Goal: Task Accomplishment & Management: Manage account settings

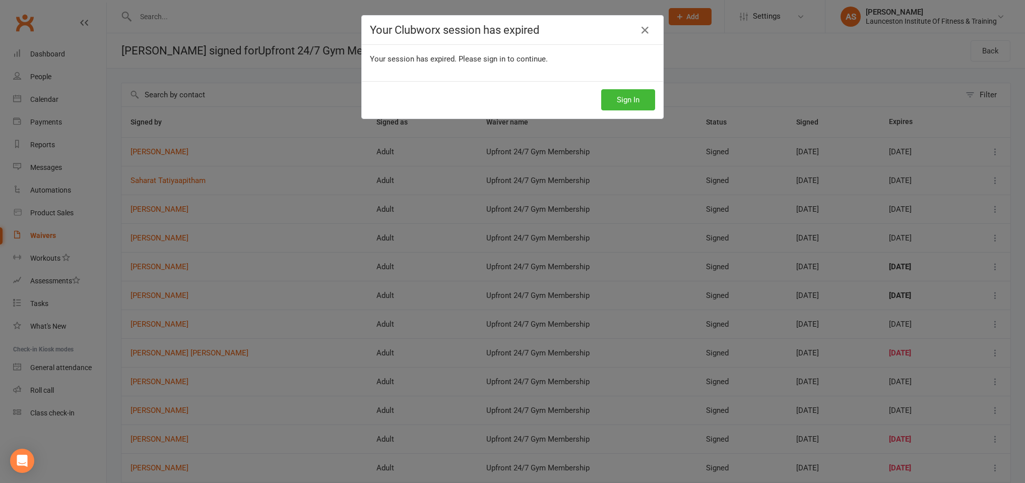
select select "100"
click at [629, 97] on button "Sign In" at bounding box center [628, 99] width 54 height 21
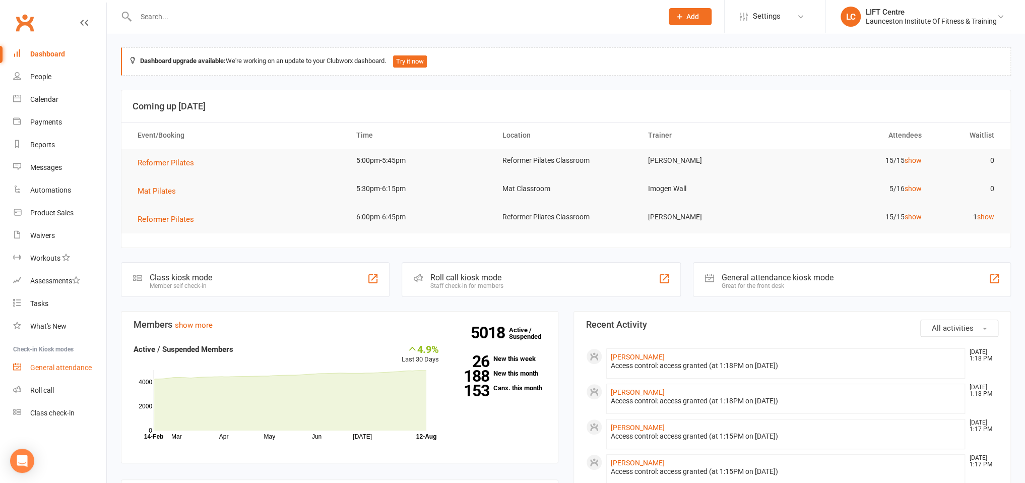
click at [60, 363] on link "General attendance" at bounding box center [59, 367] width 93 height 23
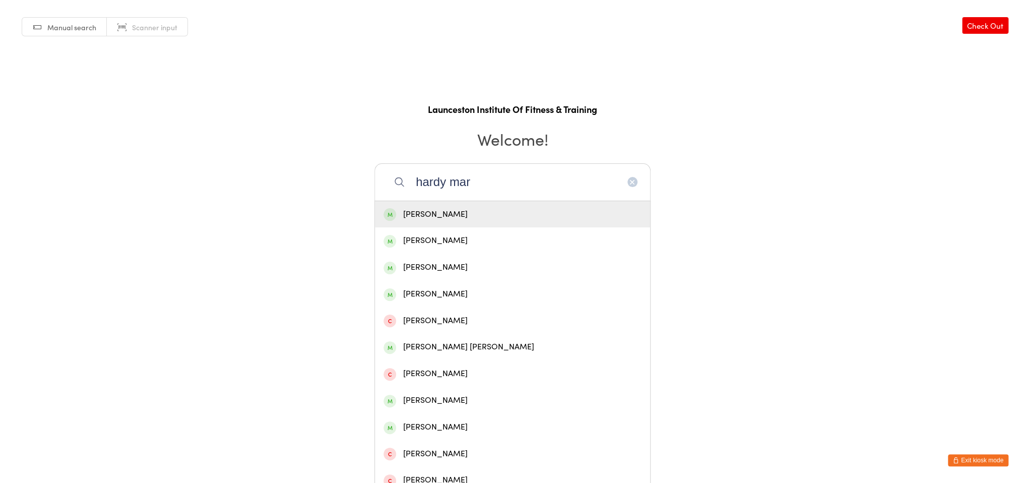
type input "hardy mar"
click at [473, 215] on div "Marc Hardy" at bounding box center [512, 215] width 258 height 14
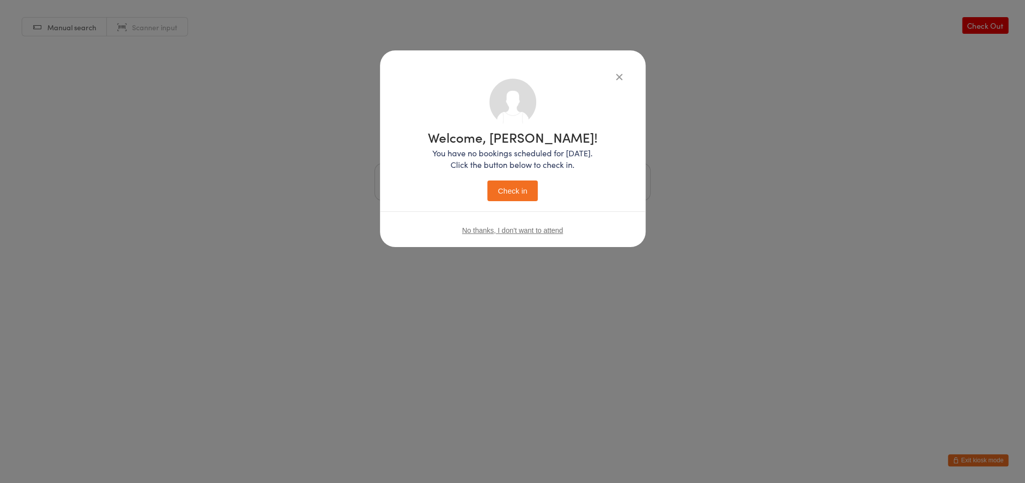
click at [499, 188] on button "Check in" at bounding box center [512, 190] width 50 height 21
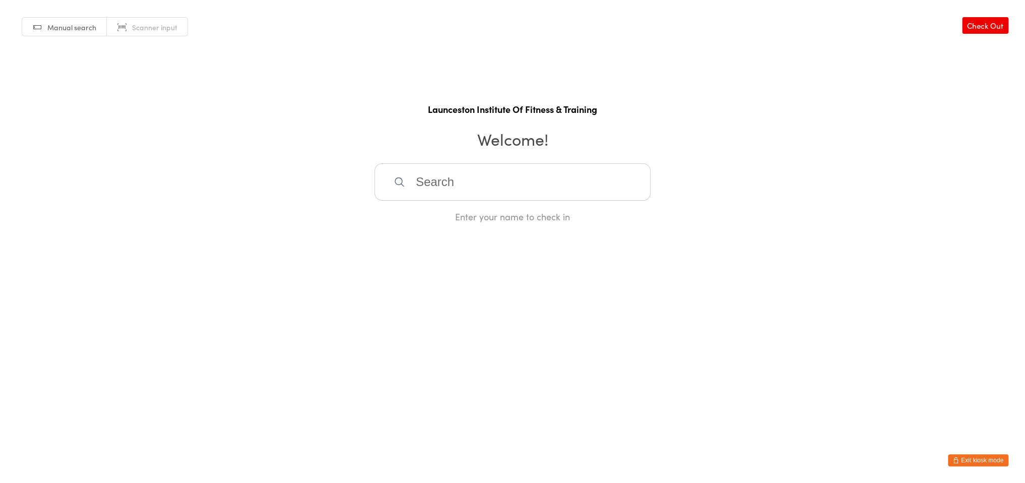
click at [972, 460] on button "Exit kiosk mode" at bounding box center [978, 460] width 60 height 12
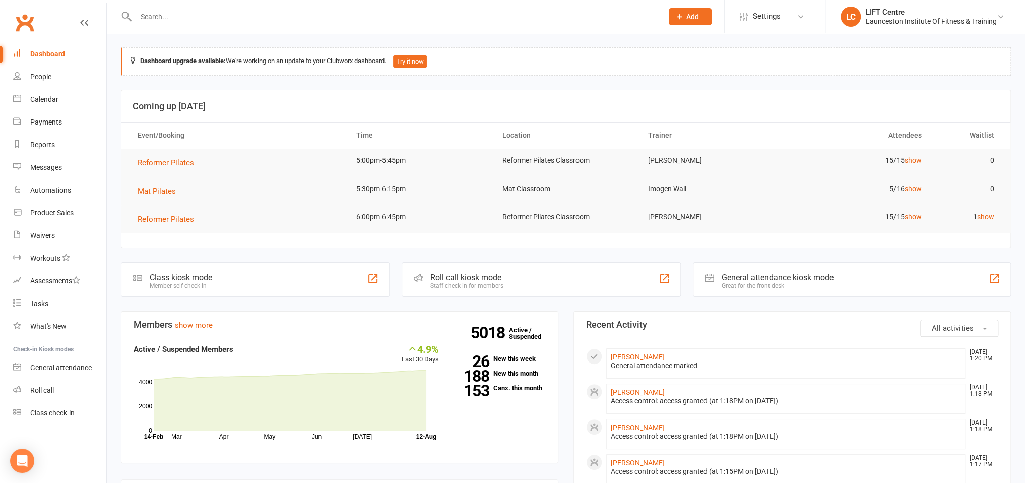
click at [172, 5] on div at bounding box center [388, 16] width 534 height 33
click at [172, 14] on input "text" at bounding box center [393, 17] width 523 height 14
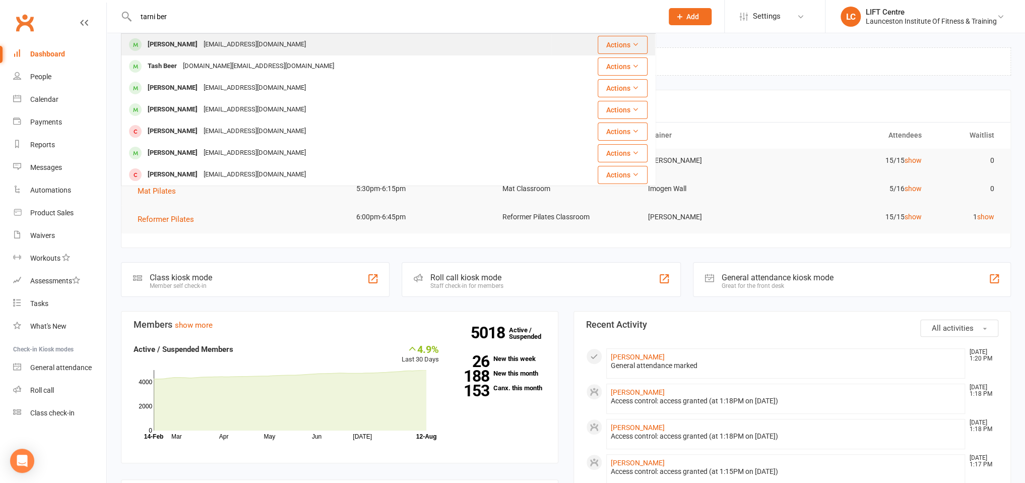
type input "tarni ber"
click at [223, 46] on div "Tarnieburnie111@gmail.com" at bounding box center [254, 44] width 108 height 15
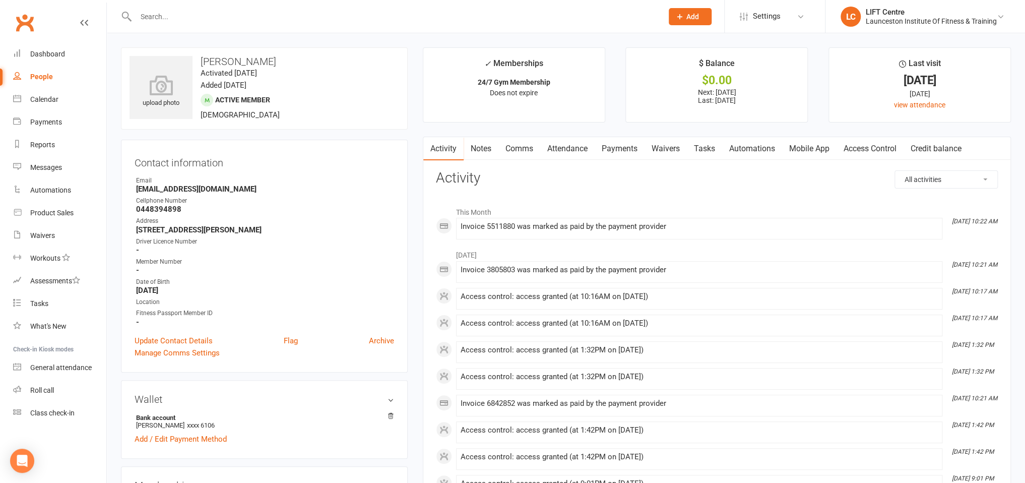
click at [612, 152] on link "Payments" at bounding box center [619, 148] width 50 height 23
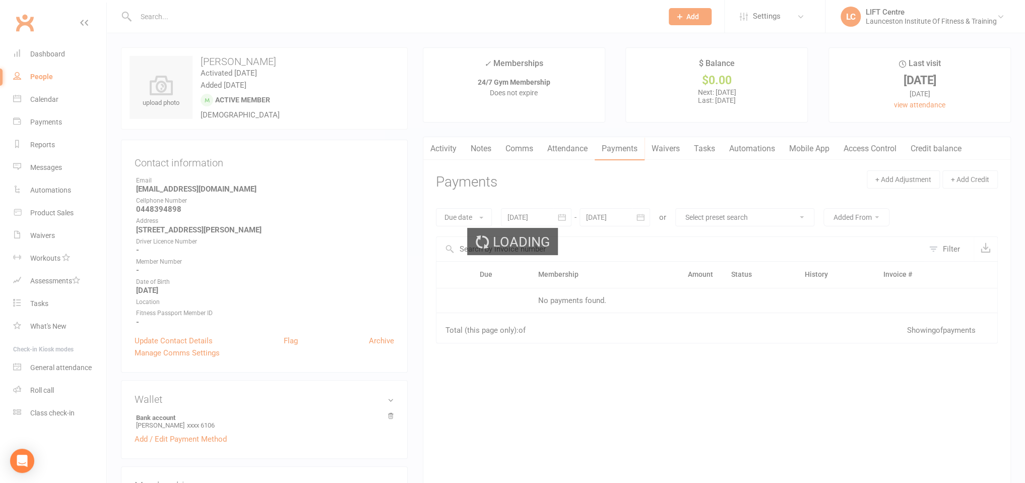
scroll to position [266, 0]
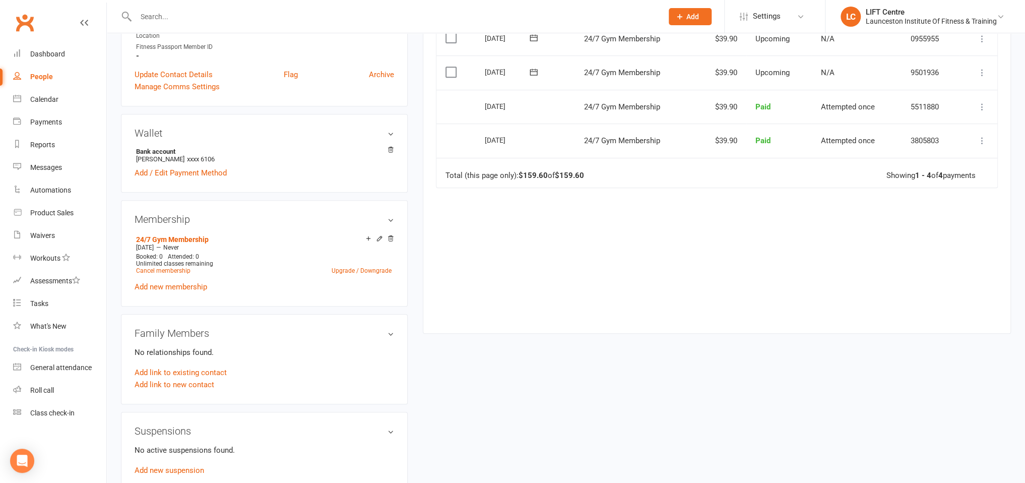
click at [392, 147] on icon at bounding box center [390, 149] width 7 height 7
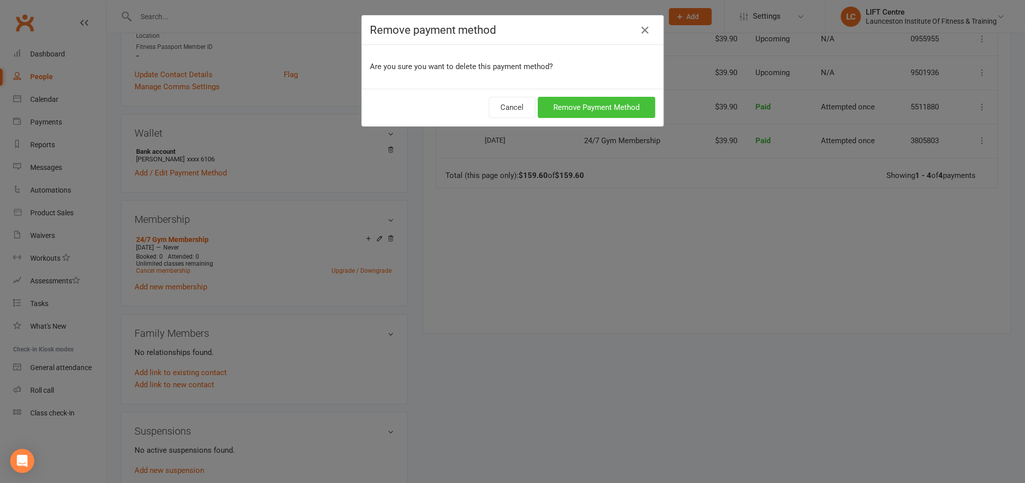
drag, startPoint x: 579, startPoint y: 100, endPoint x: 571, endPoint y: 98, distance: 8.3
click at [579, 99] on button "Remove Payment Method" at bounding box center [595, 107] width 117 height 21
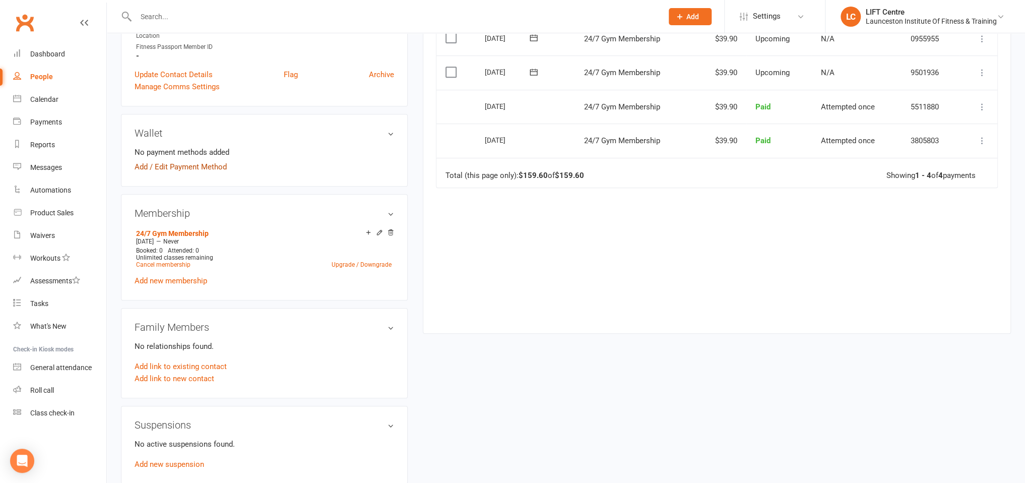
drag, startPoint x: 174, startPoint y: 173, endPoint x: 178, endPoint y: 169, distance: 5.4
click at [174, 172] on link "Add / Edit Payment Method" at bounding box center [180, 167] width 92 height 12
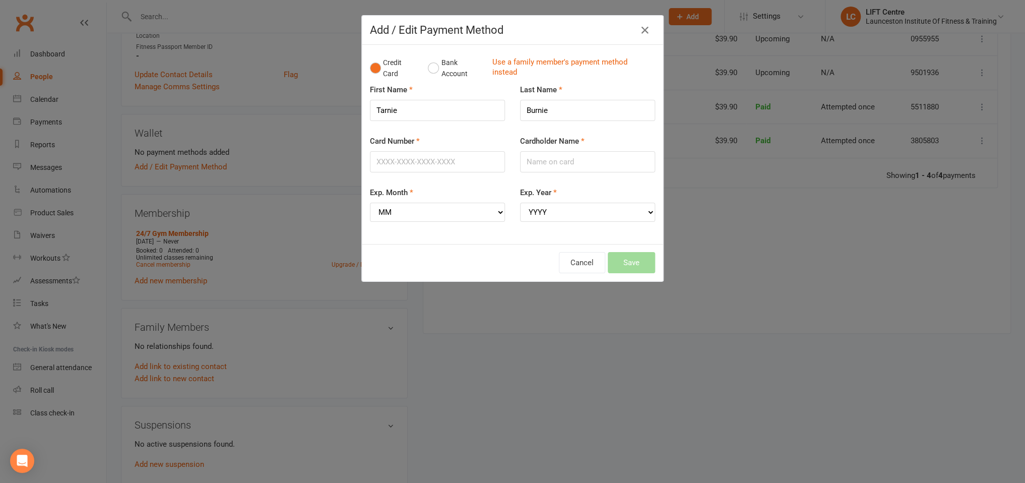
click at [179, 169] on div "Add / Edit Payment Method Credit Card Bank Account Use a family member's paymen…" at bounding box center [512, 241] width 1025 height 483
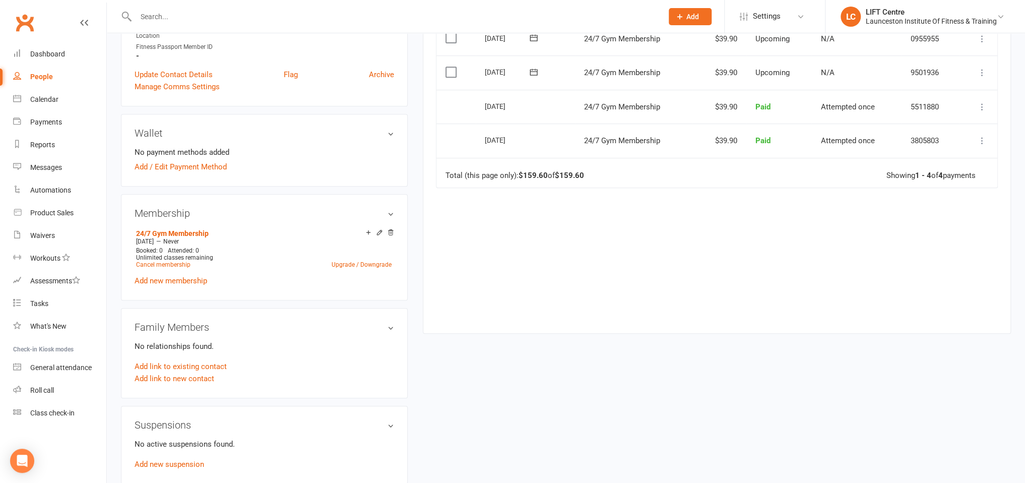
drag, startPoint x: 184, startPoint y: 166, endPoint x: 223, endPoint y: 152, distance: 41.4
click at [184, 167] on link "Add / Edit Payment Method" at bounding box center [180, 167] width 92 height 12
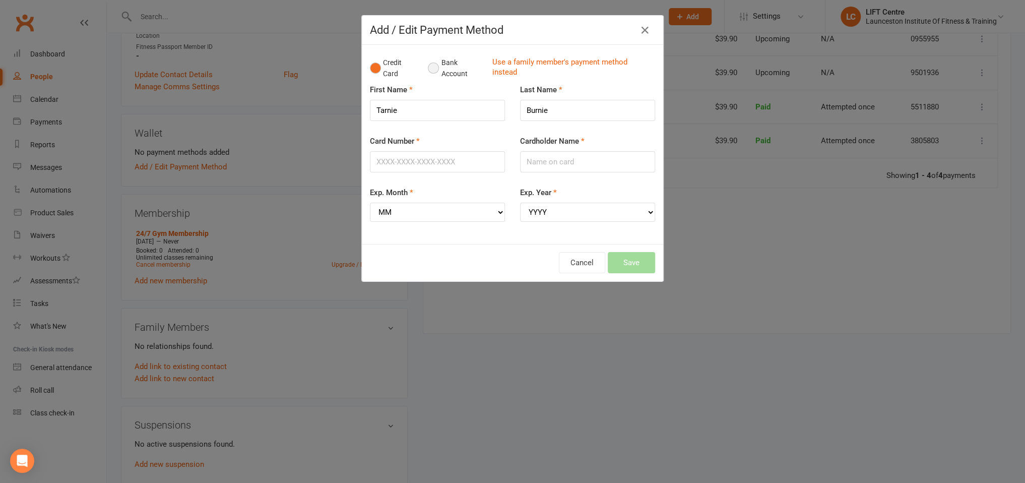
drag, startPoint x: 420, startPoint y: 73, endPoint x: 450, endPoint y: 71, distance: 30.3
click at [424, 73] on div "Credit Card Bank Account Use a family member's payment method instead" at bounding box center [512, 68] width 285 height 31
click at [410, 156] on input "Card Number" at bounding box center [437, 161] width 135 height 21
click at [649, 32] on icon "button" at bounding box center [645, 30] width 12 height 12
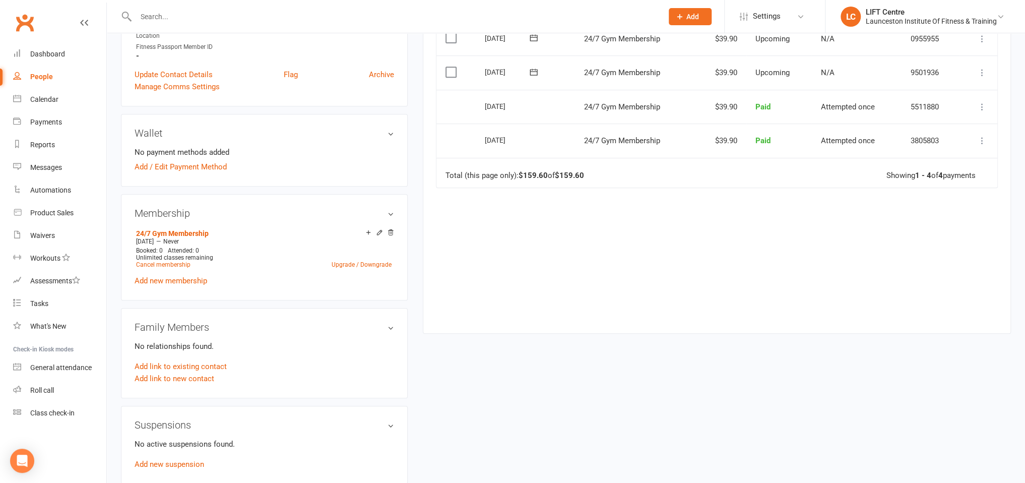
scroll to position [53, 0]
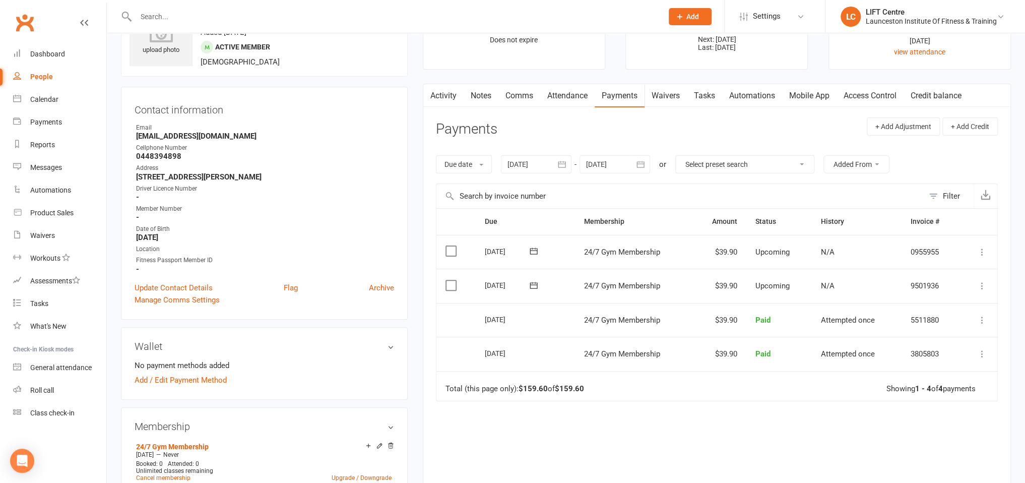
click at [556, 158] on button "button" at bounding box center [562, 164] width 18 height 18
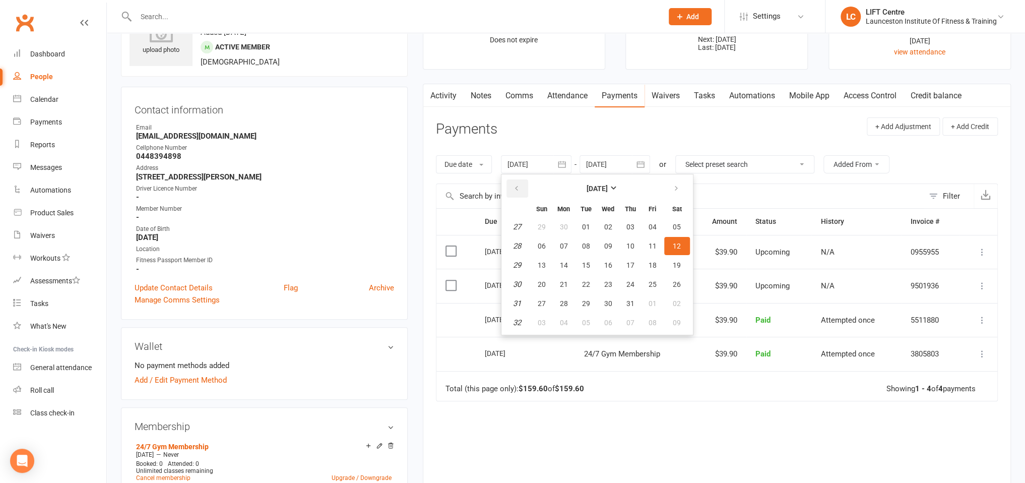
click at [522, 188] on button "button" at bounding box center [517, 188] width 22 height 18
click at [520, 187] on icon "button" at bounding box center [516, 188] width 7 height 8
click at [525, 188] on button "button" at bounding box center [517, 188] width 22 height 18
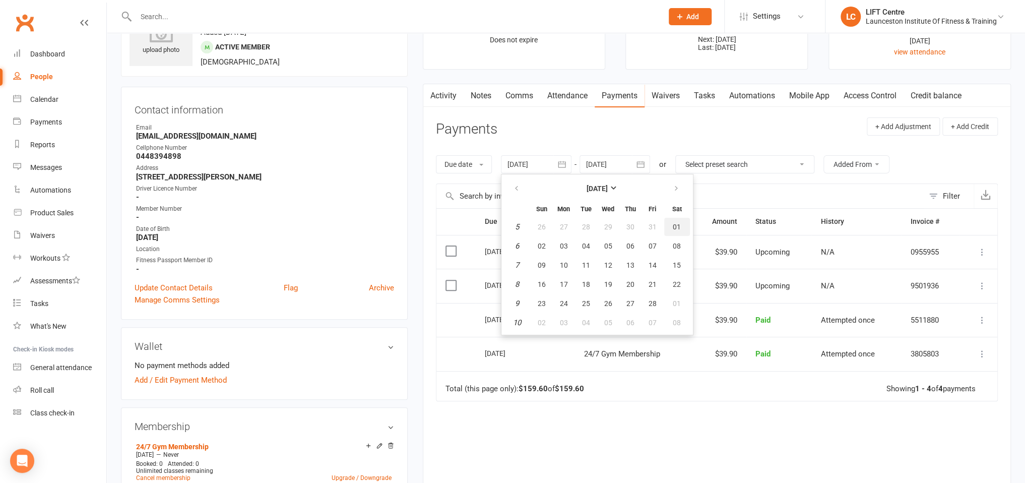
click at [680, 233] on button "01" at bounding box center [677, 227] width 26 height 18
type input "01 Feb 2025"
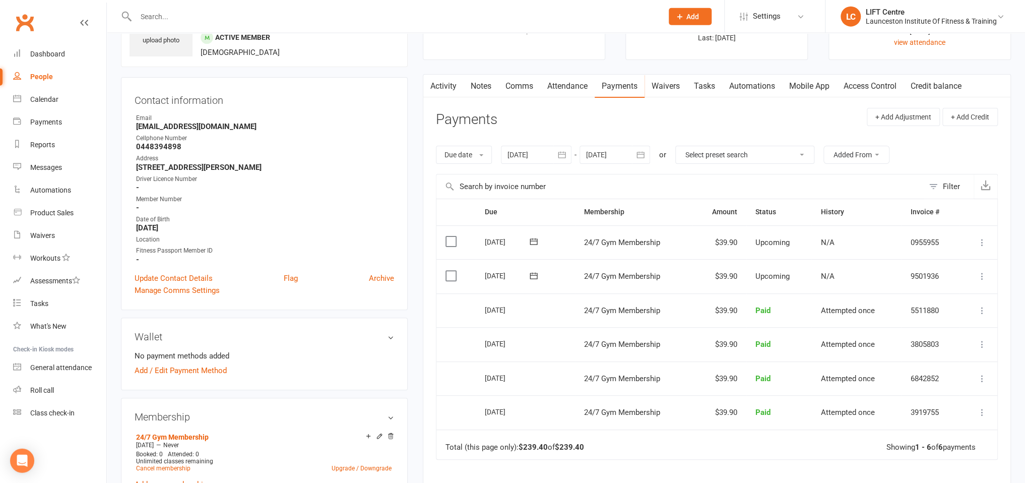
scroll to position [106, 0]
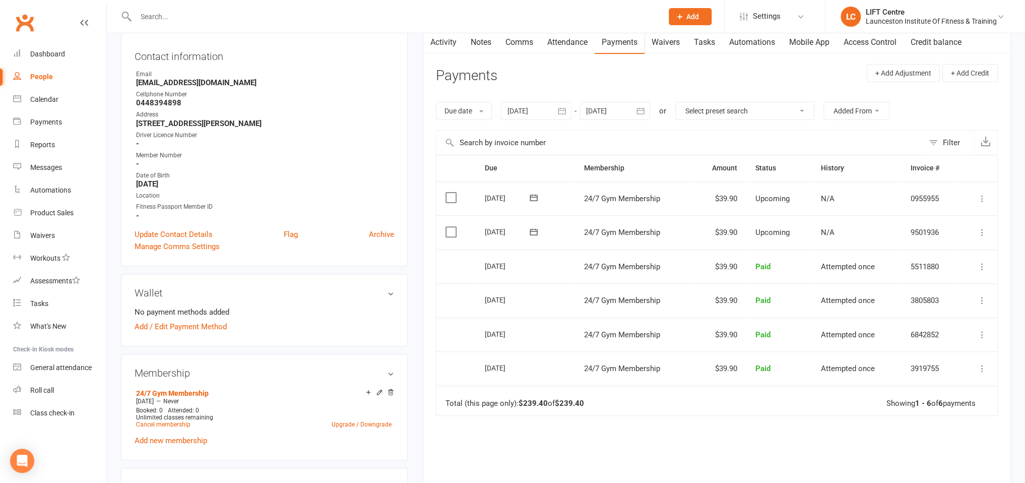
click at [185, 17] on input "text" at bounding box center [393, 17] width 523 height 14
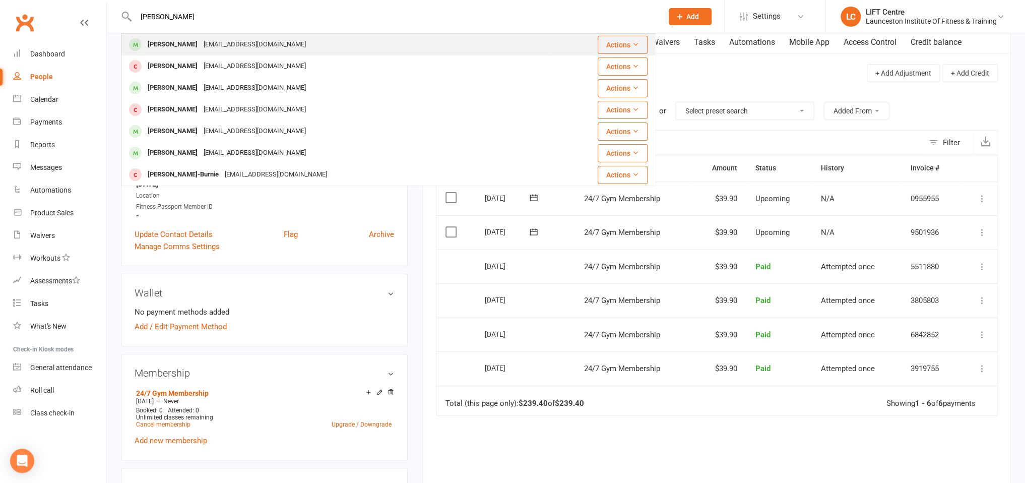
type input "tarnie burnie"
click at [211, 46] on div "Tarnieburnie111@gmail.com" at bounding box center [254, 44] width 108 height 15
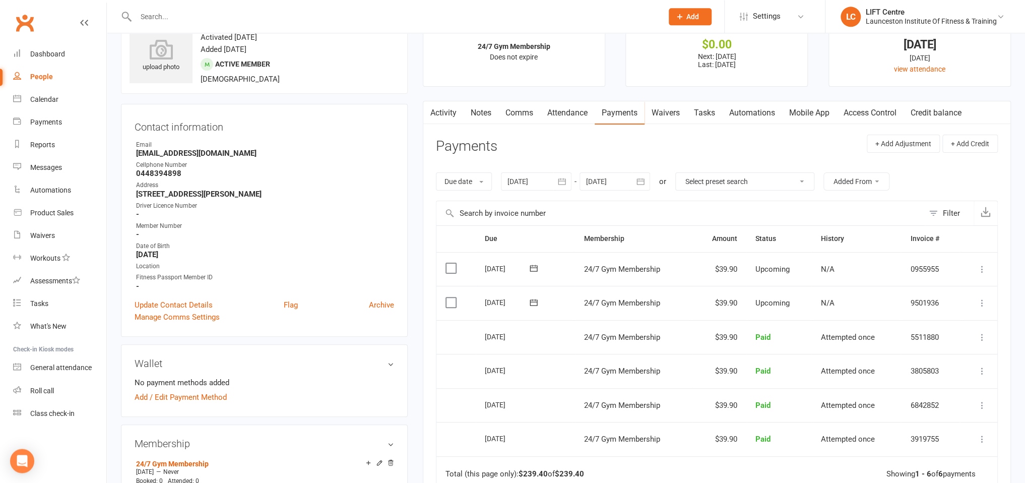
scroll to position [53, 0]
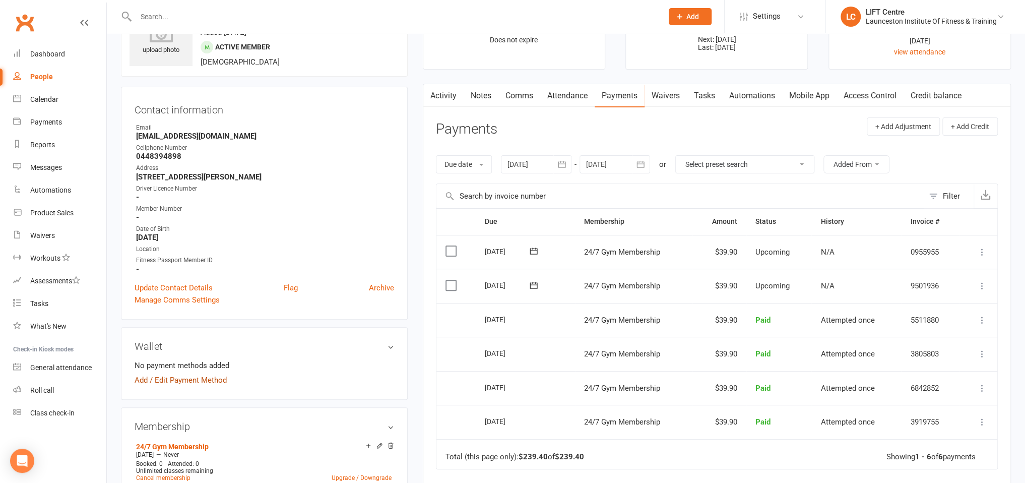
click at [180, 377] on link "Add / Edit Payment Method" at bounding box center [180, 380] width 92 height 12
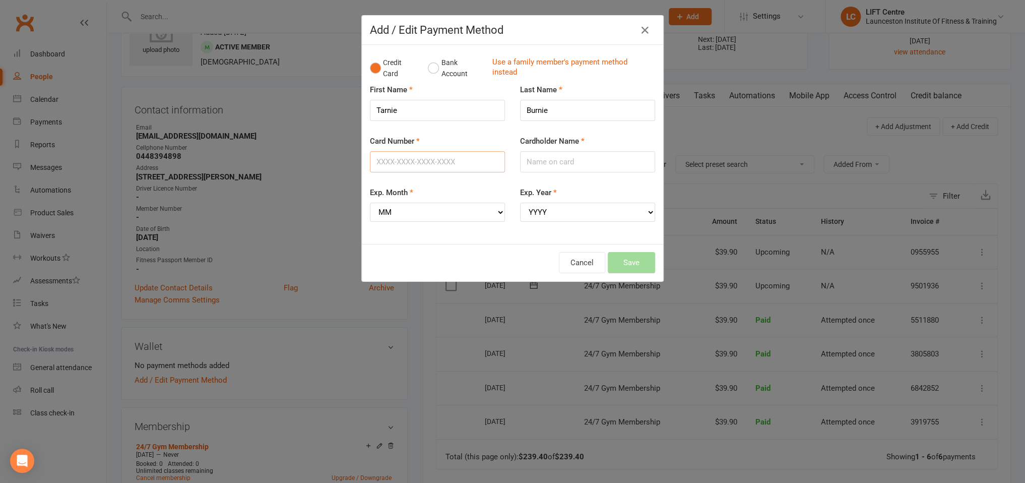
click at [417, 159] on input "Card Number" at bounding box center [437, 161] width 135 height 21
type input "5217291958303912"
click at [559, 160] on input "Cardholder Name" at bounding box center [587, 161] width 135 height 21
click at [370, 203] on select "MM 01 02 03 04 05 06 07 08 09 10 11 12" at bounding box center [437, 212] width 135 height 19
select select "01"
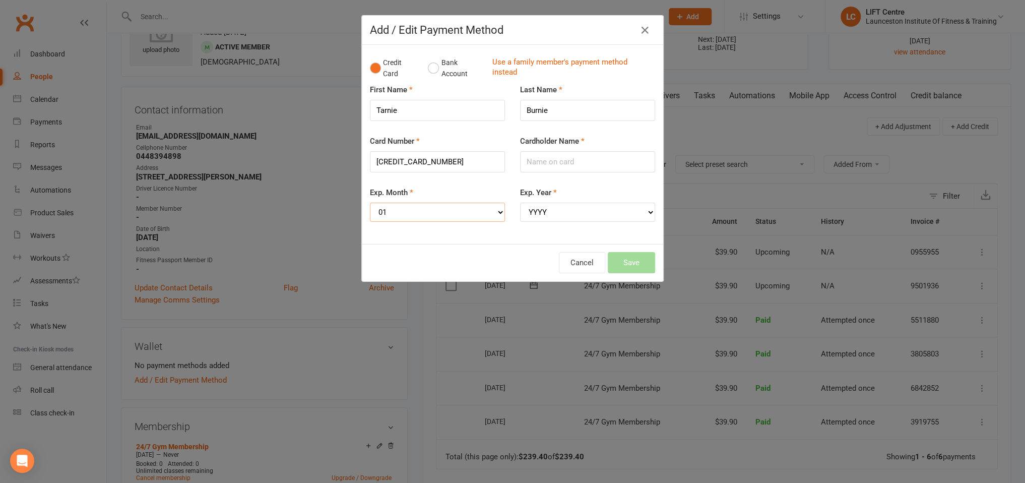
click option "01" at bounding box center [0, 0] width 0 height 0
click at [520, 203] on select "YYYY 2025 2026 2027 2028 2029 2030 2031 2032 2033 2034" at bounding box center [587, 212] width 135 height 19
select select "2029"
click option "2029" at bounding box center [0, 0] width 0 height 0
click at [543, 160] on input "Cardholder Name" at bounding box center [587, 161] width 135 height 21
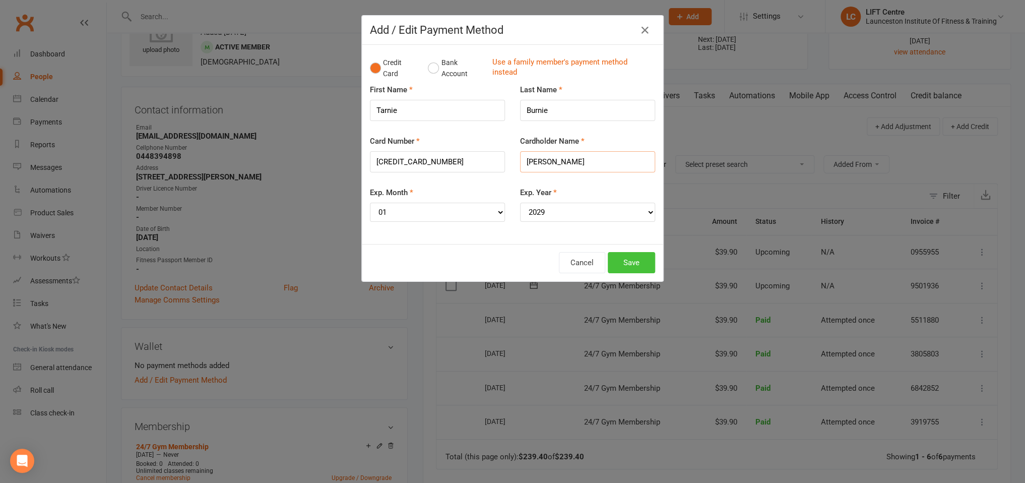
type input "[PERSON_NAME]"
click at [621, 263] on button "Save" at bounding box center [631, 262] width 47 height 21
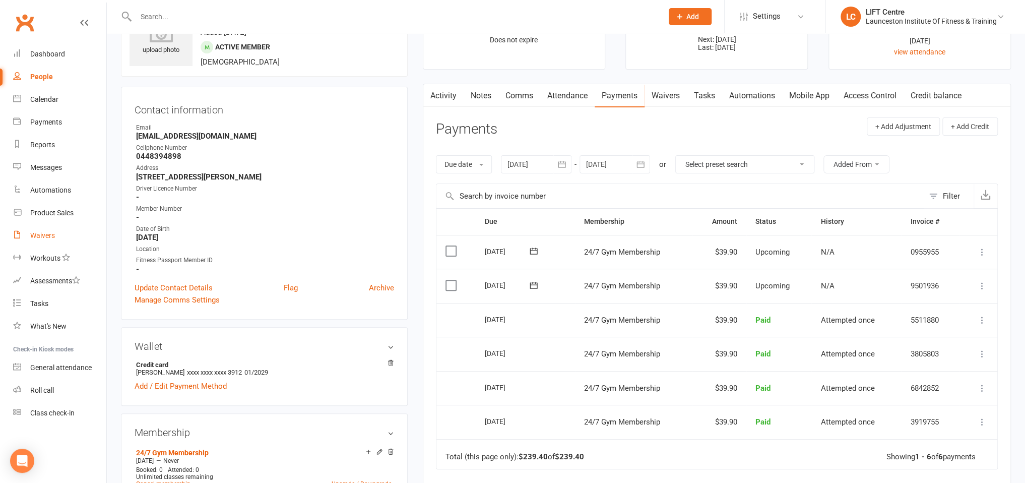
click at [53, 238] on div "Waivers" at bounding box center [42, 235] width 25 height 8
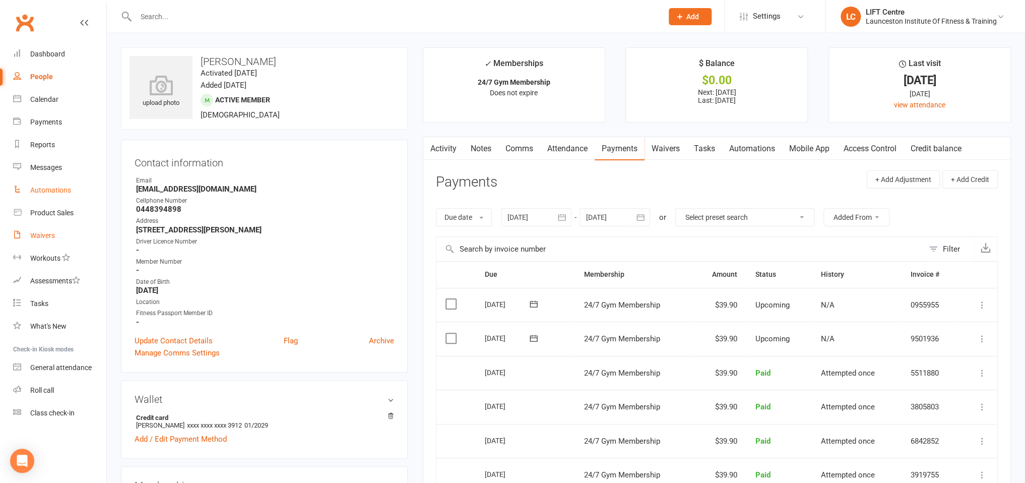
select select "25"
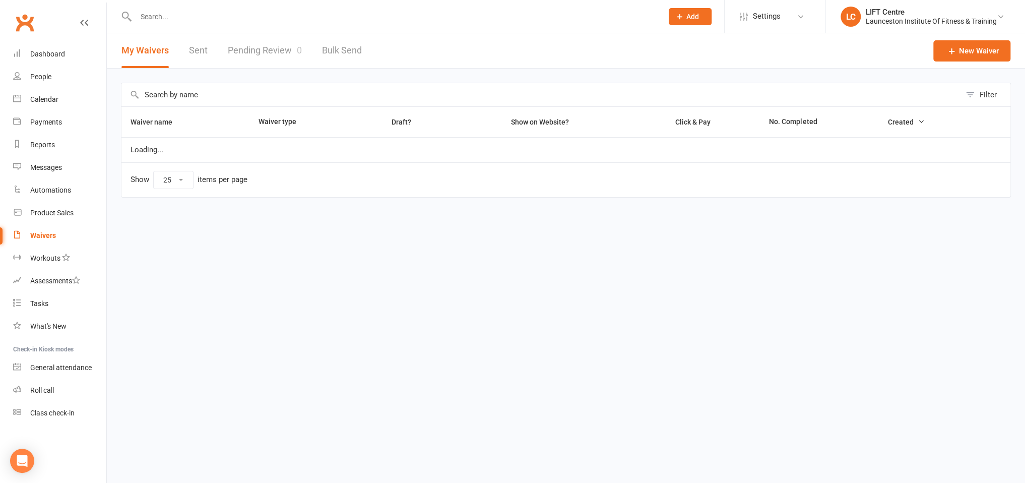
click at [273, 55] on link "Pending Review 0" at bounding box center [265, 50] width 74 height 35
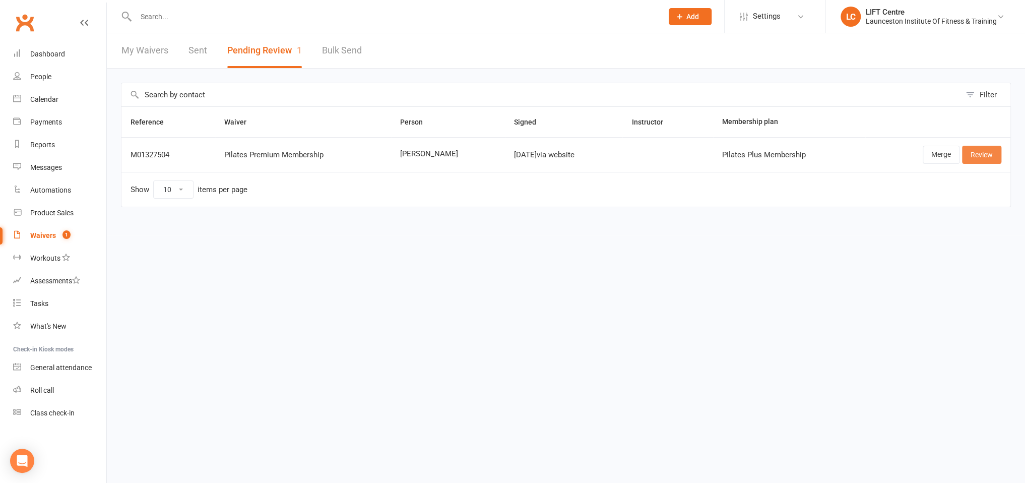
click at [987, 150] on link "Review" at bounding box center [981, 155] width 39 height 18
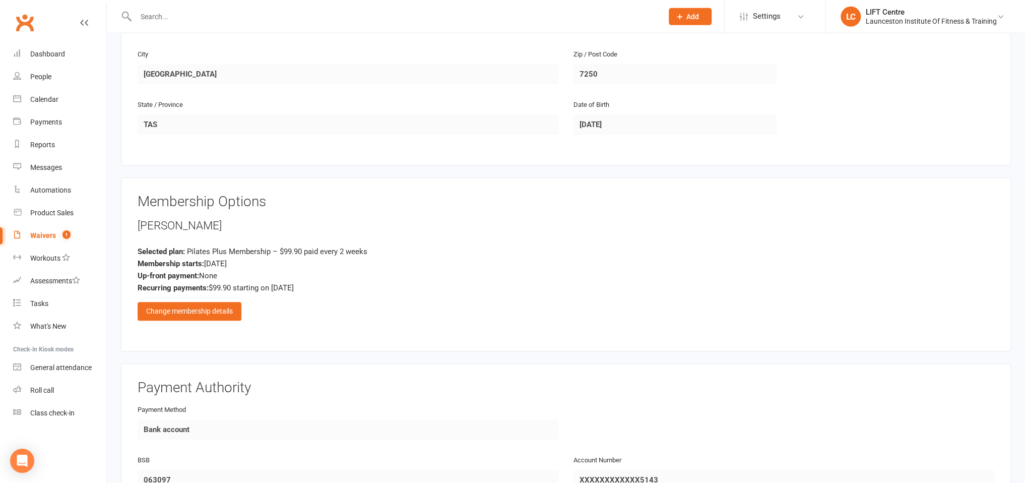
scroll to position [319, 0]
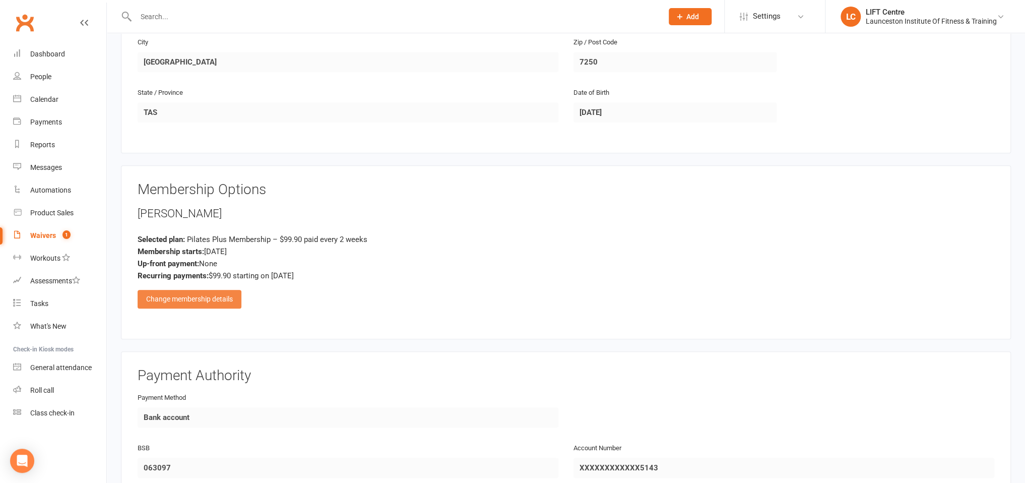
click at [187, 300] on div "Change membership details" at bounding box center [190, 299] width 104 height 18
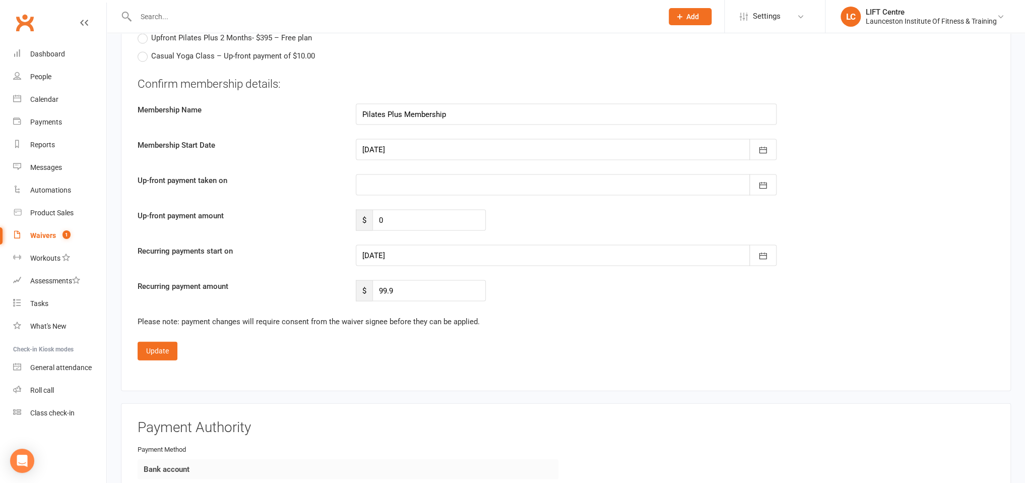
scroll to position [1330, 0]
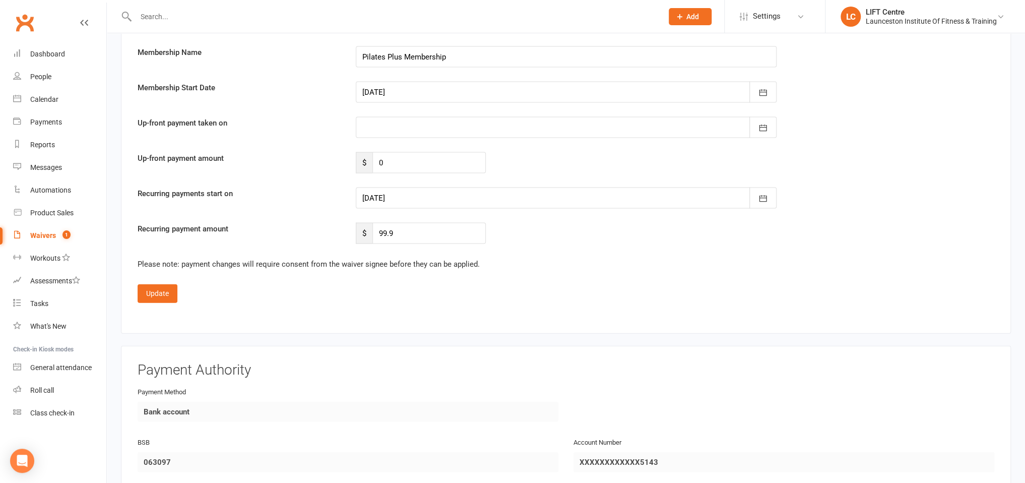
click at [437, 192] on div at bounding box center [566, 197] width 421 height 21
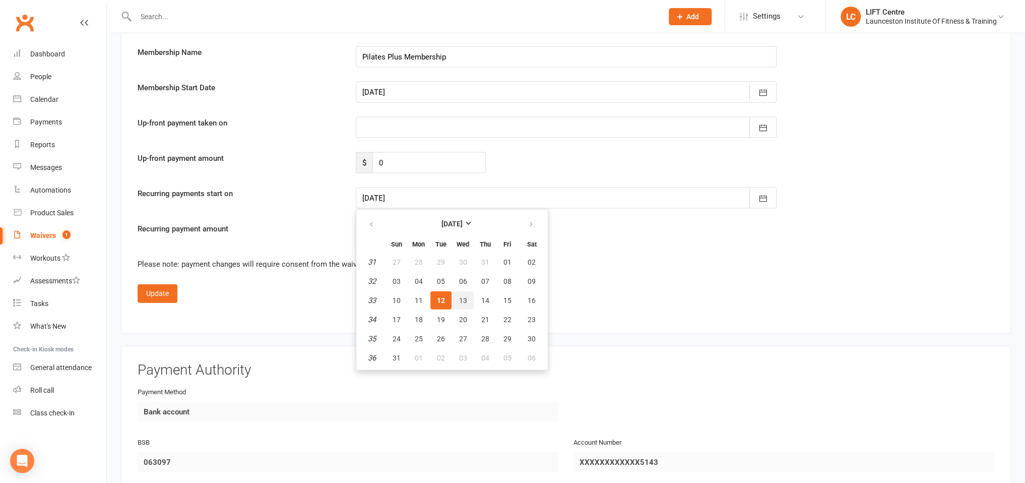
click at [460, 296] on span "13" at bounding box center [463, 300] width 8 height 8
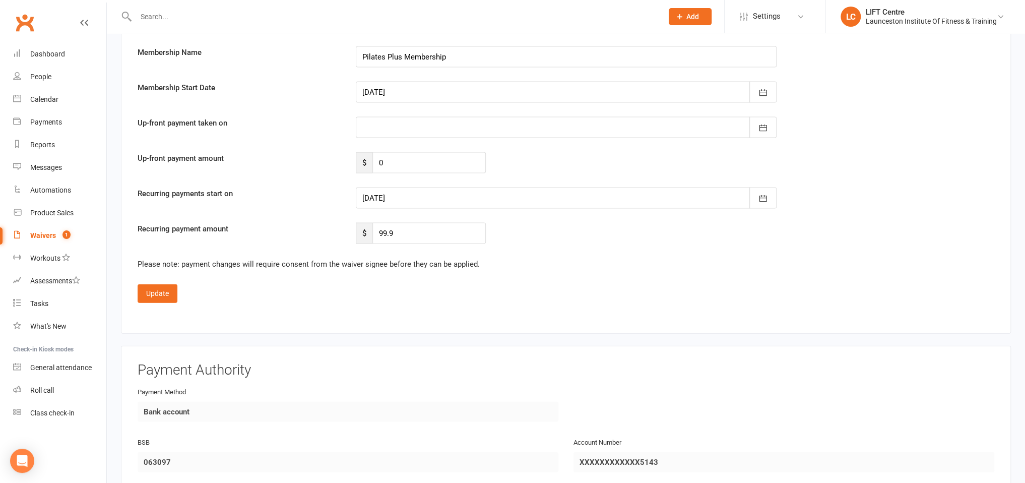
type input "13 Aug 2025"
click at [165, 290] on button "Update" at bounding box center [158, 293] width 40 height 18
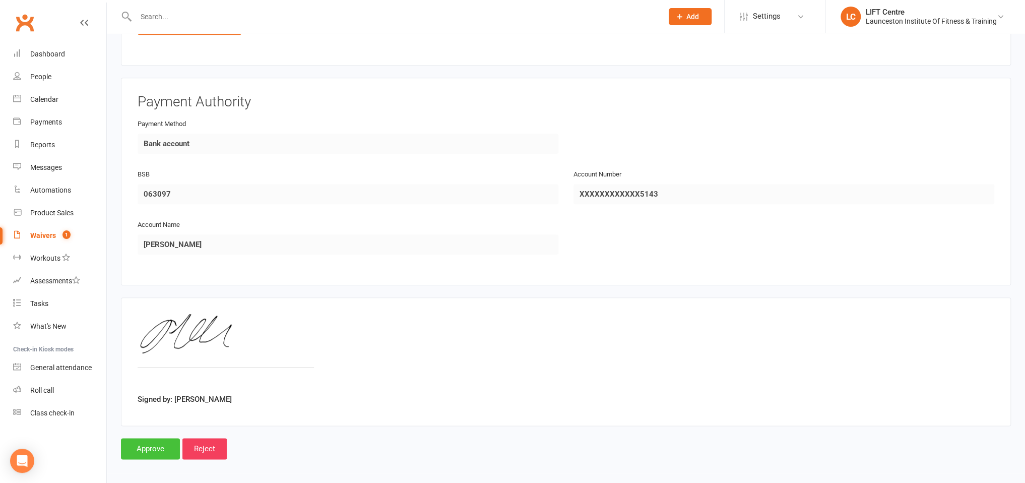
click at [158, 438] on input "Approve" at bounding box center [150, 448] width 59 height 21
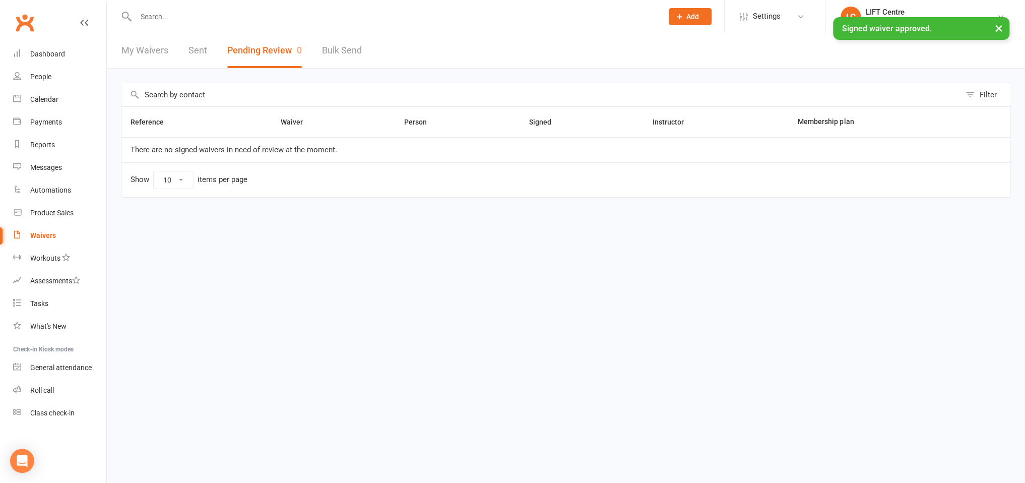
click at [301, 10] on input "text" at bounding box center [393, 17] width 523 height 14
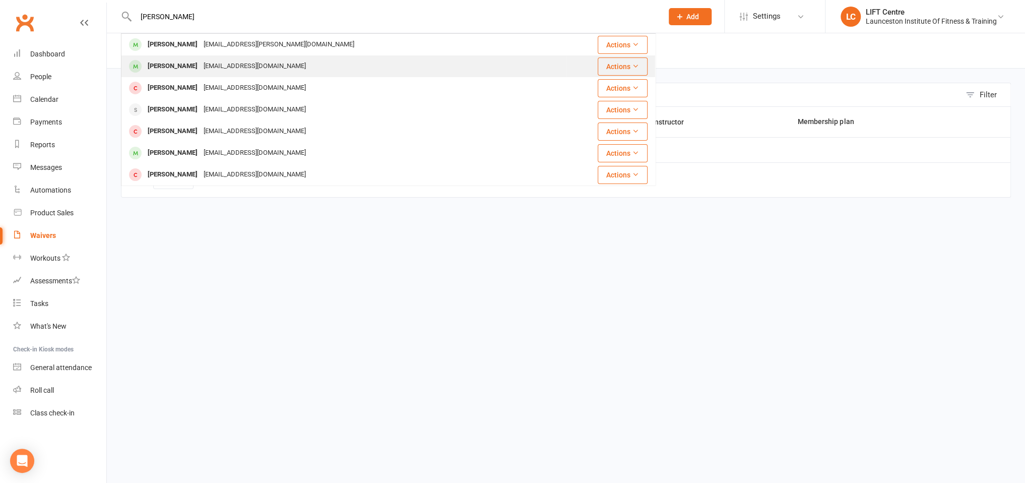
type input "florez"
click at [289, 66] on div "Gabriella Florez Gabriellla.florezz@gmail.com" at bounding box center [343, 66] width 443 height 21
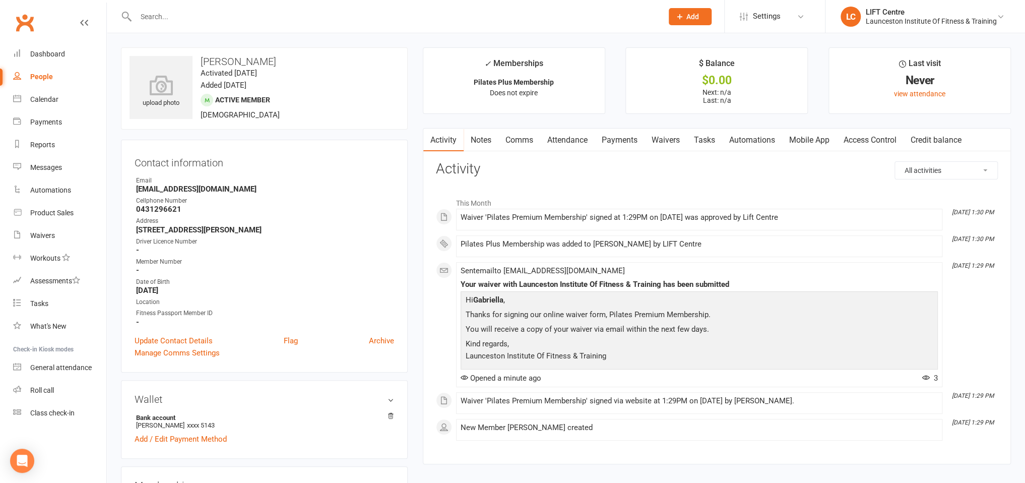
drag, startPoint x: 837, startPoint y: 130, endPoint x: 863, endPoint y: 132, distance: 25.8
click at [836, 130] on link "Mobile App" at bounding box center [809, 139] width 54 height 23
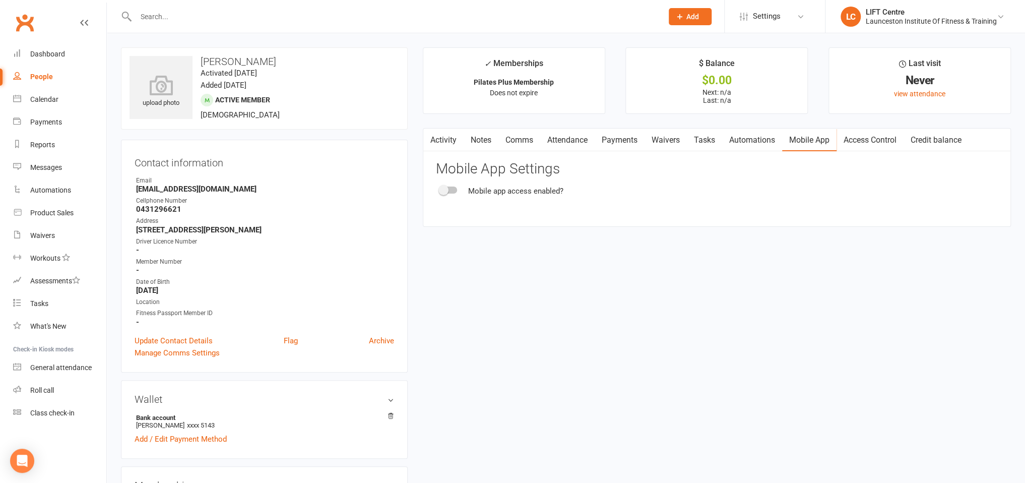
click at [863, 132] on link "Access Control" at bounding box center [869, 139] width 67 height 23
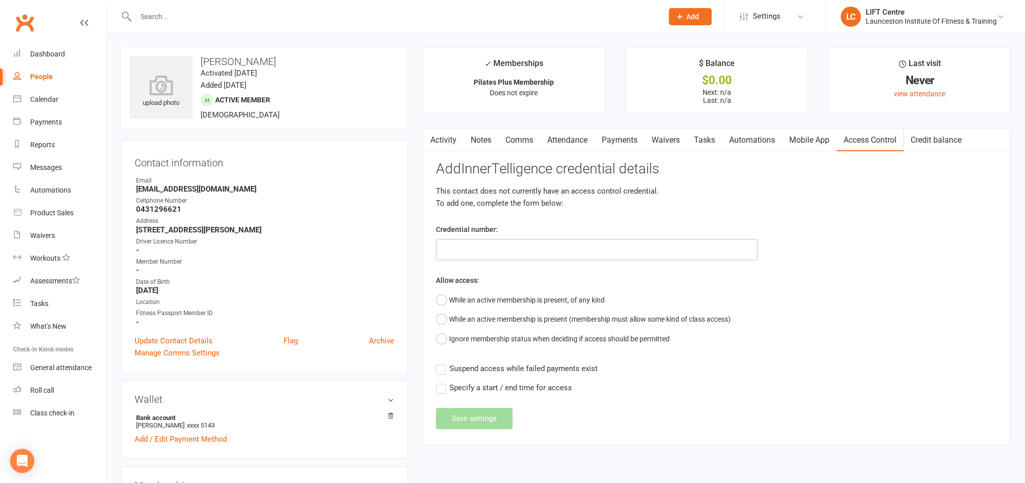
paste input "20000000000000004950380E"
type input "20000000000000004950380E"
click at [531, 306] on button "While an active membership is present, of any kind" at bounding box center [520, 299] width 169 height 19
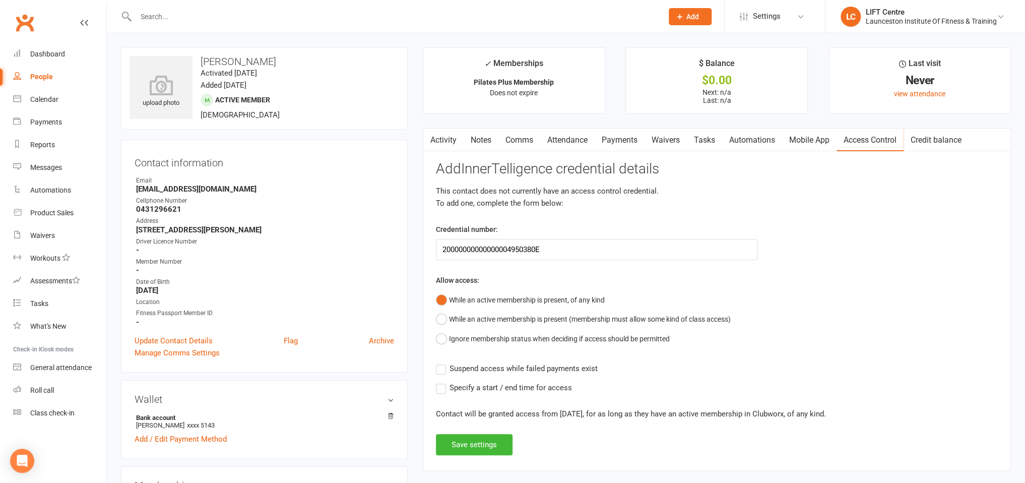
click at [529, 365] on span "Suspend access while failed payments exist" at bounding box center [523, 367] width 148 height 11
click at [529, 362] on input "Suspend access while failed payments exist" at bounding box center [517, 362] width 162 height 0
click at [479, 447] on button "Save settings" at bounding box center [474, 444] width 77 height 21
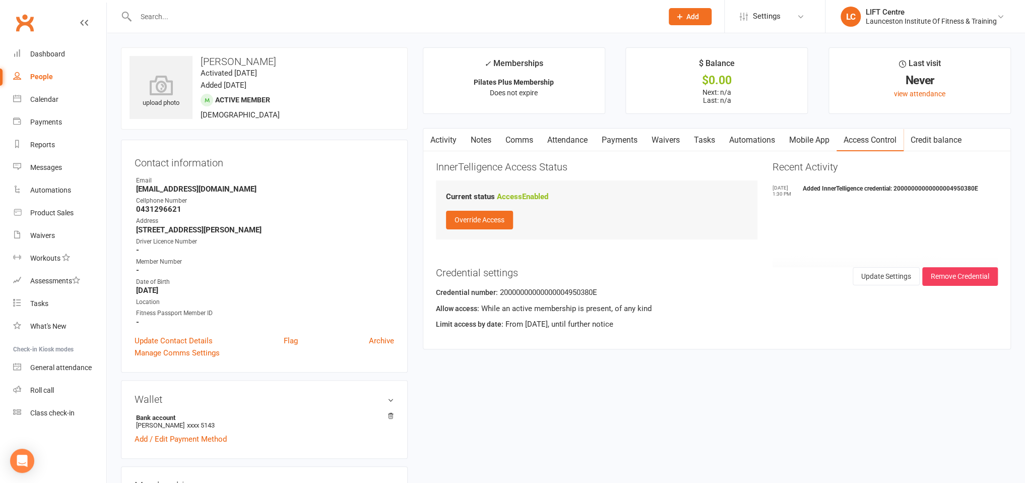
click at [815, 143] on link "Mobile App" at bounding box center [809, 139] width 54 height 23
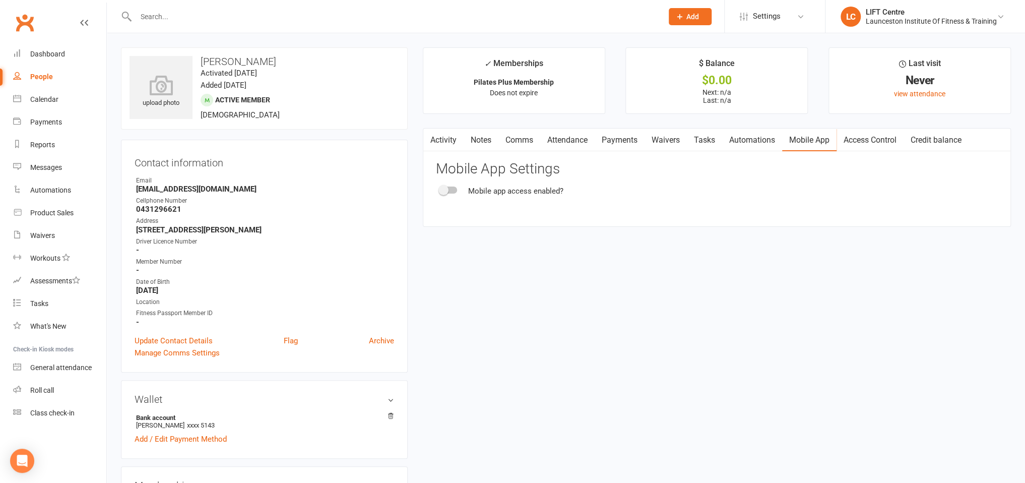
click at [443, 187] on span at bounding box center [443, 190] width 10 height 10
click at [440, 188] on input "checkbox" at bounding box center [440, 188] width 0 height 0
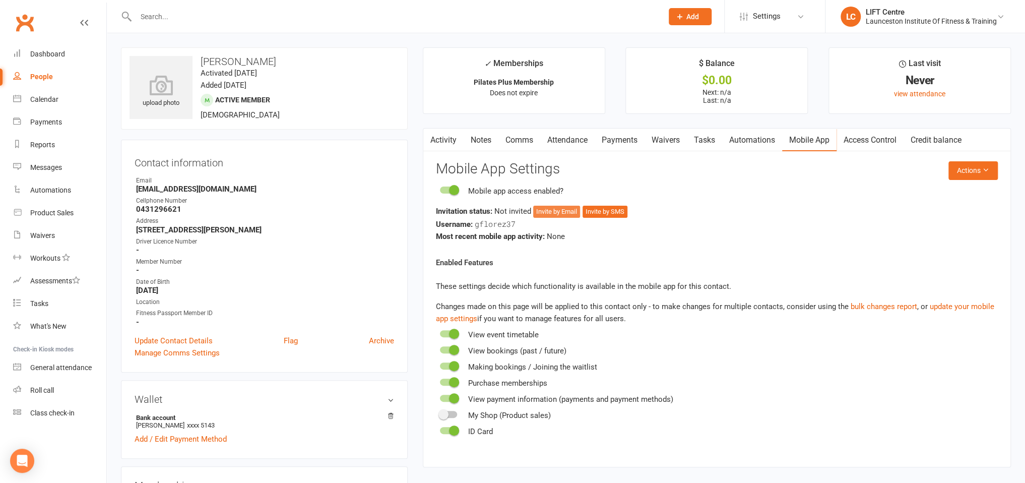
click at [571, 213] on button "Invite by Email" at bounding box center [556, 212] width 47 height 12
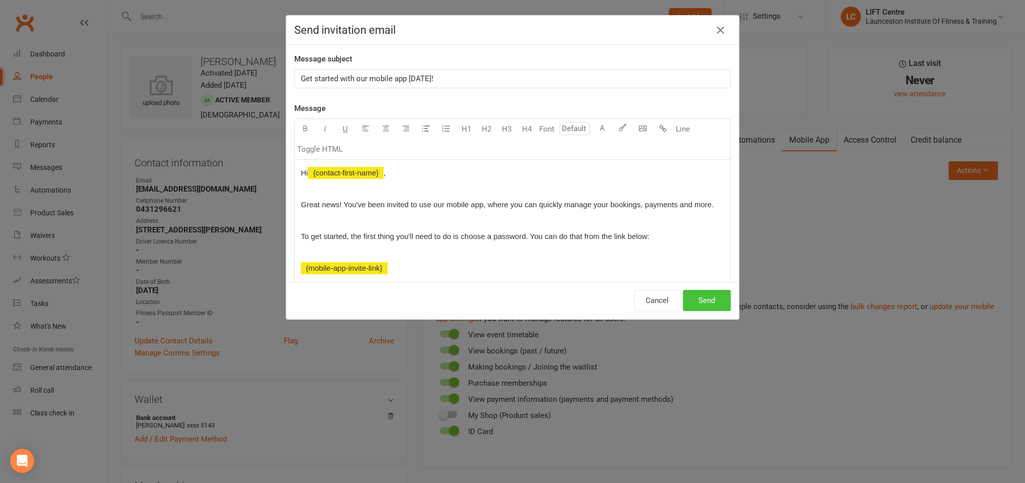
click at [700, 295] on button "Send" at bounding box center [707, 300] width 48 height 21
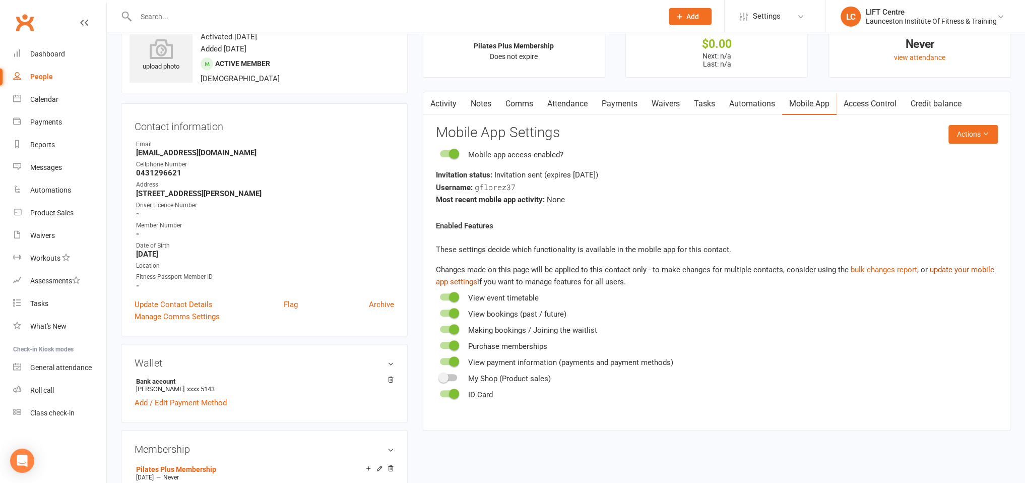
scroll to position [53, 0]
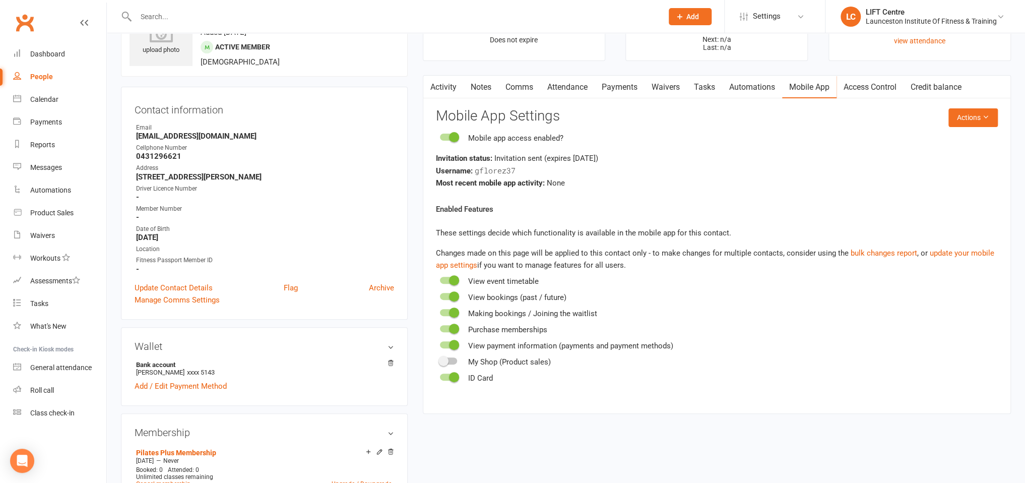
click at [166, 15] on input "text" at bounding box center [393, 17] width 523 height 14
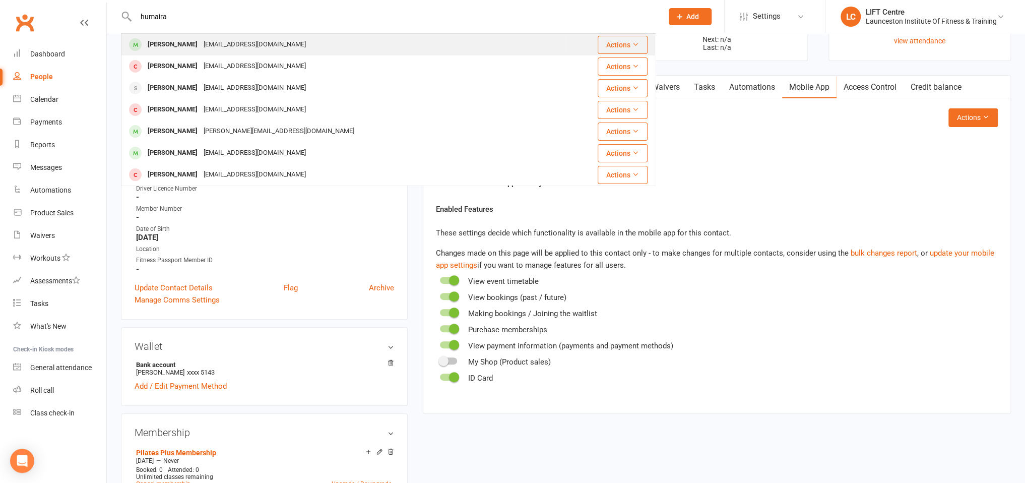
type input "humaira"
click at [184, 47] on div "[PERSON_NAME]" at bounding box center [173, 44] width 56 height 15
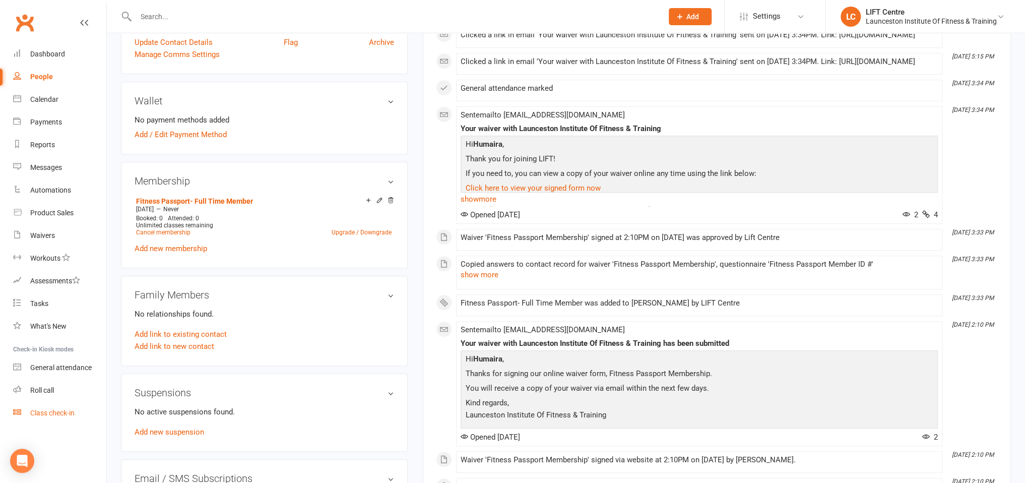
scroll to position [372, 0]
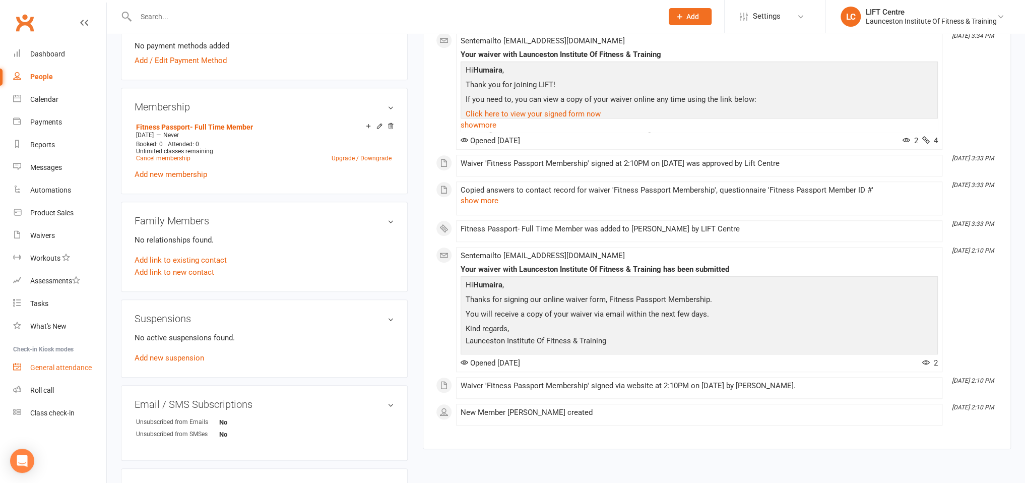
click at [45, 371] on div "General attendance" at bounding box center [60, 367] width 61 height 8
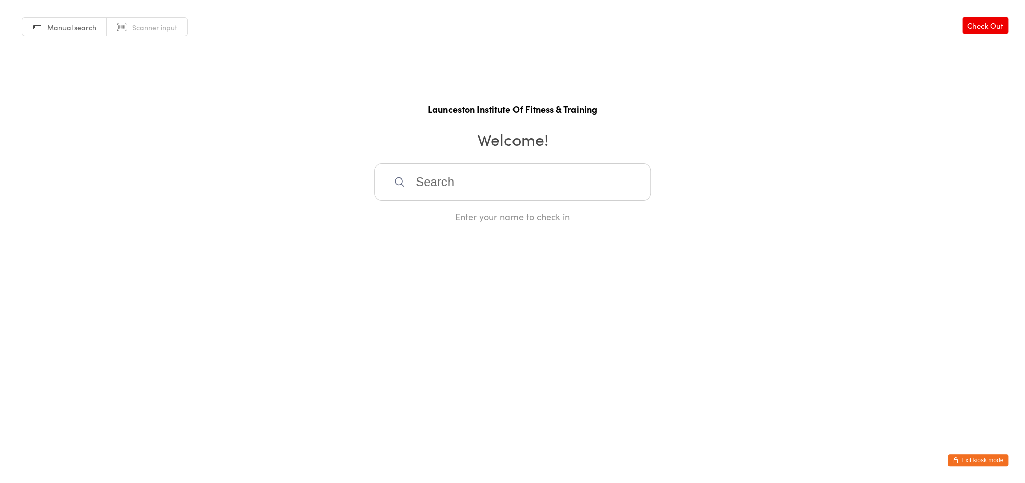
click at [499, 191] on input "search" at bounding box center [512, 181] width 276 height 37
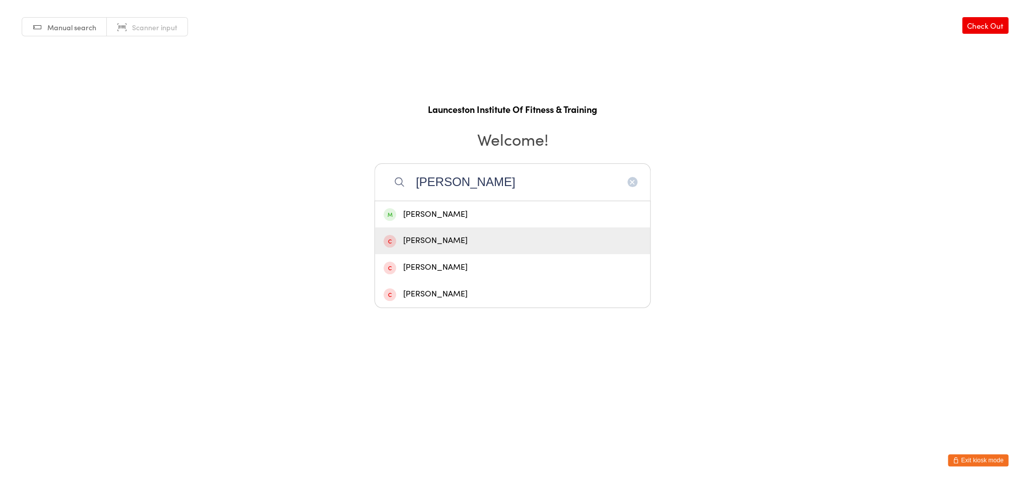
type input "[PERSON_NAME]"
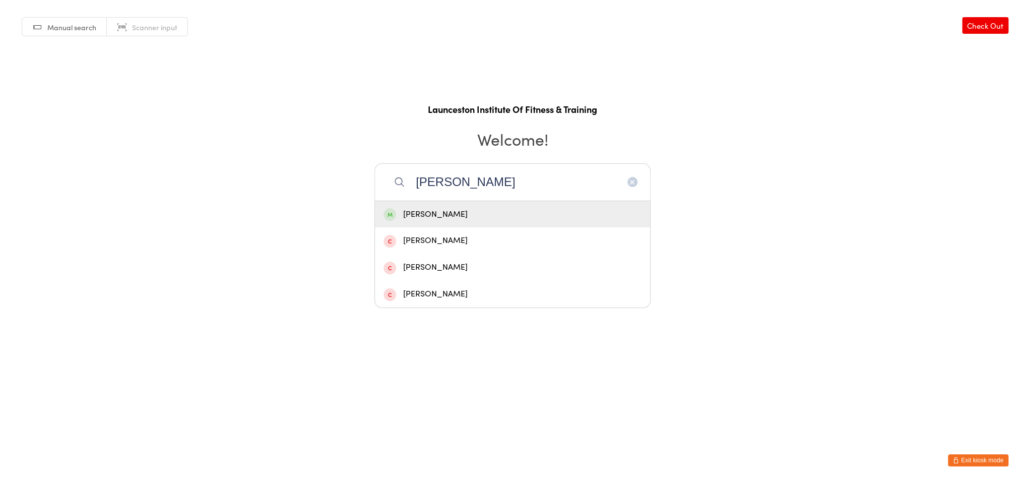
click at [450, 214] on div "[PERSON_NAME]" at bounding box center [512, 215] width 258 height 14
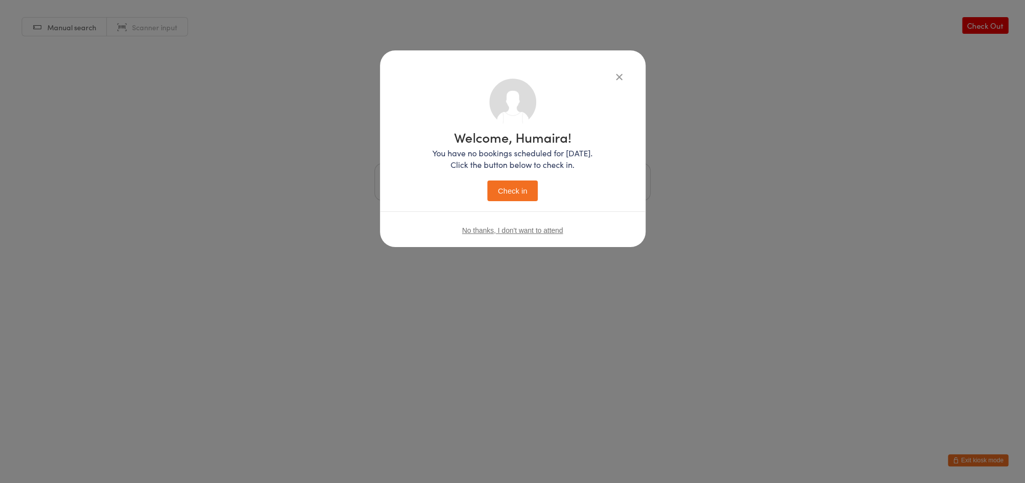
click at [519, 183] on button "Check in" at bounding box center [512, 190] width 50 height 21
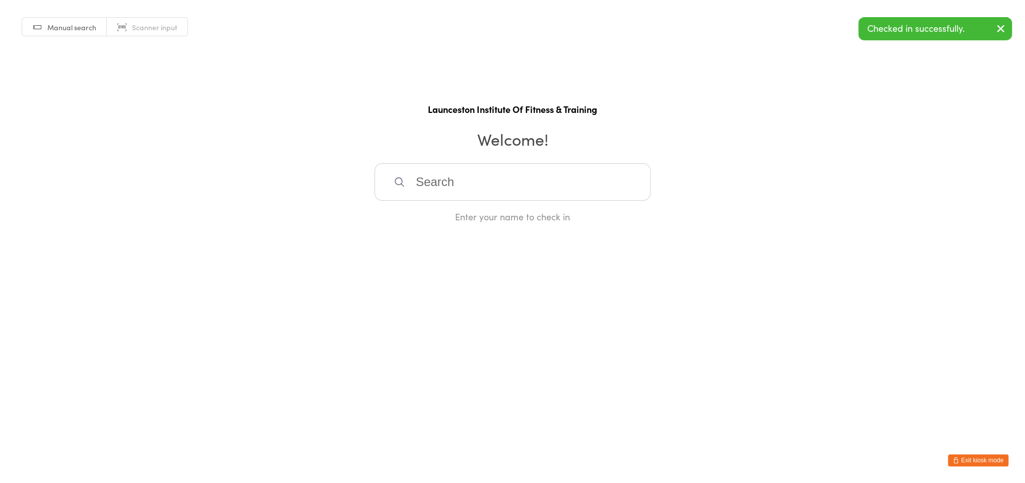
click at [978, 462] on button "Exit kiosk mode" at bounding box center [978, 460] width 60 height 12
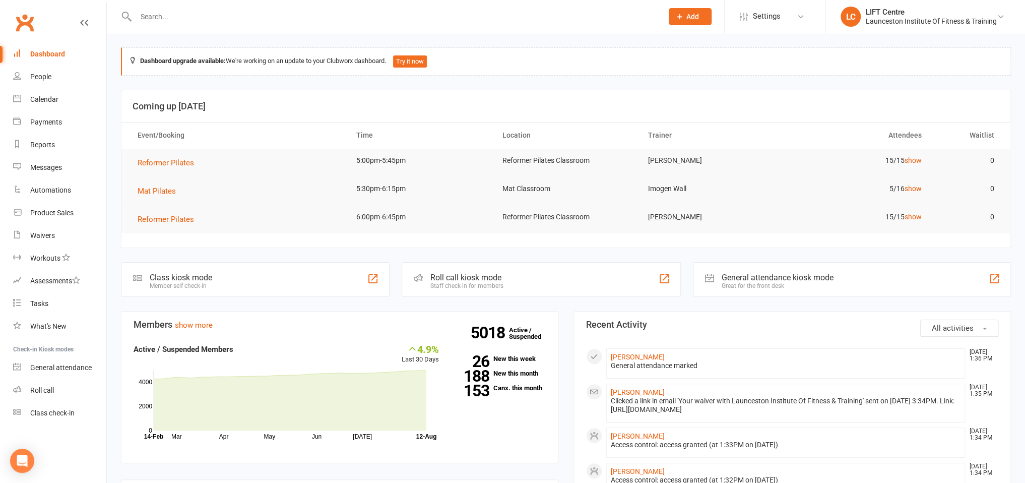
click at [180, 15] on input "text" at bounding box center [393, 17] width 523 height 14
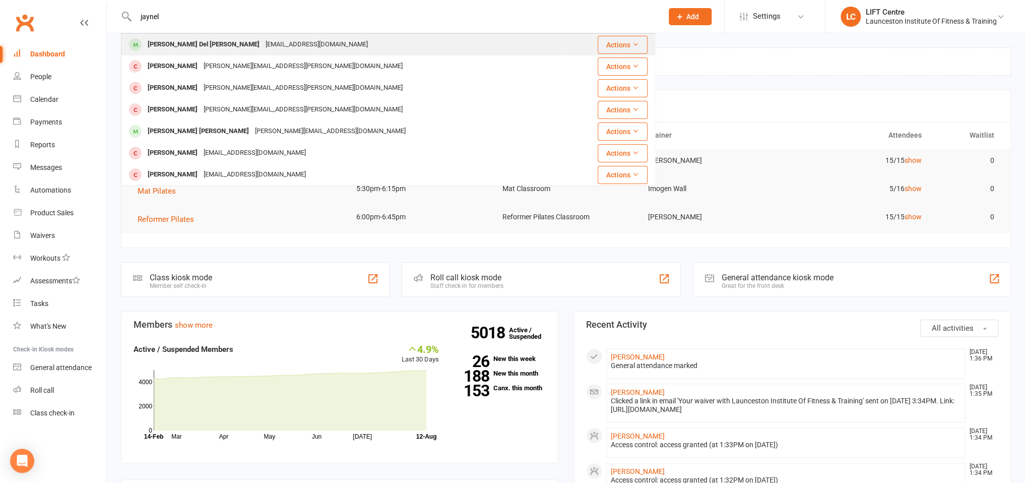
type input "jaynel"
click at [188, 43] on div "[PERSON_NAME] Del [PERSON_NAME]" at bounding box center [204, 44] width 118 height 15
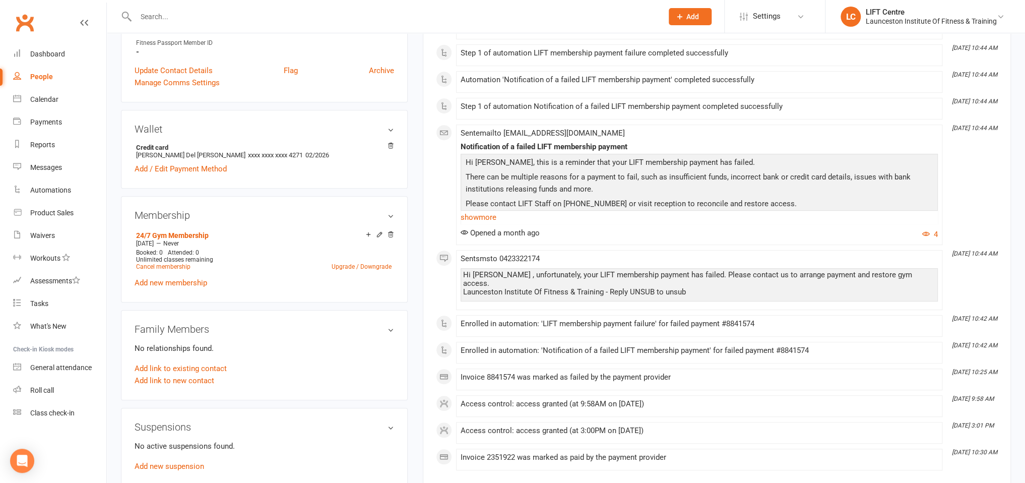
scroll to position [319, 0]
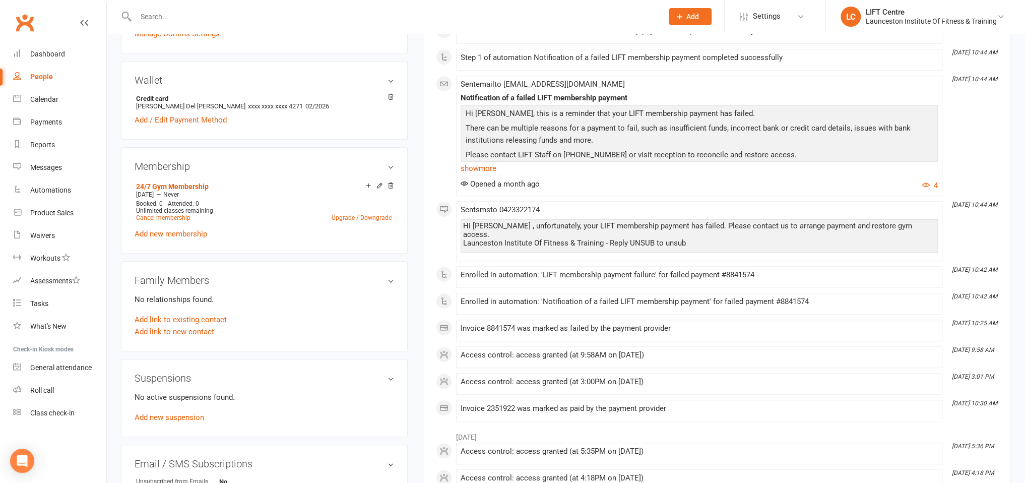
click at [157, 422] on div "No active suspensions found. Add new suspension" at bounding box center [263, 407] width 259 height 32
click at [158, 418] on link "Add new suspension" at bounding box center [169, 417] width 70 height 9
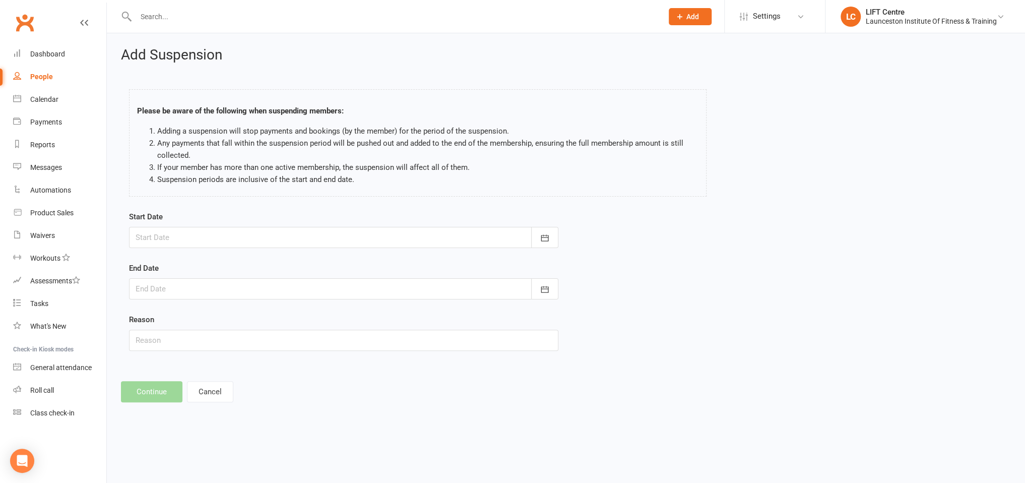
click at [216, 223] on div "Start Date [DATE] Sun Mon Tue Wed Thu Fri Sat 31 27 28 29 30 31 01 02 32 03 04 …" at bounding box center [343, 229] width 429 height 37
click at [208, 242] on div at bounding box center [343, 237] width 429 height 21
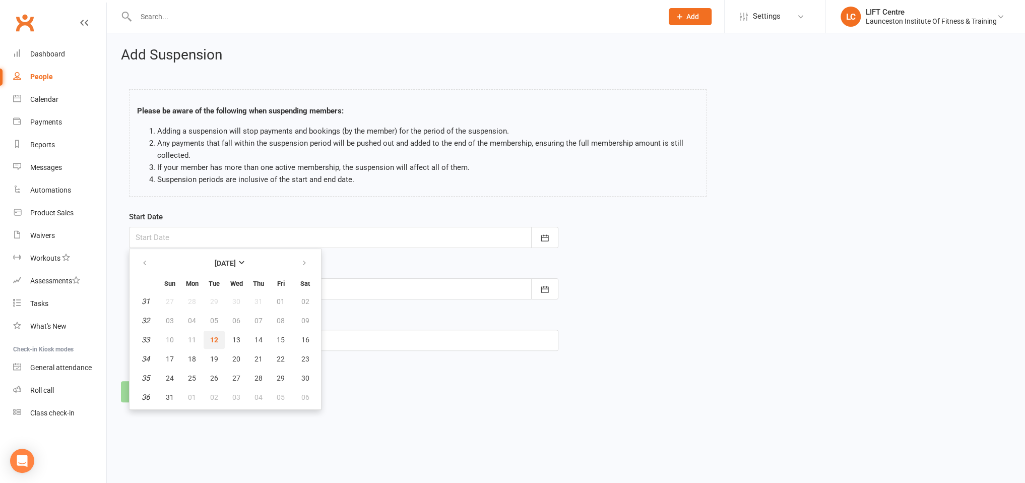
click at [213, 340] on span "12" at bounding box center [214, 339] width 8 height 8
type input "[DATE]"
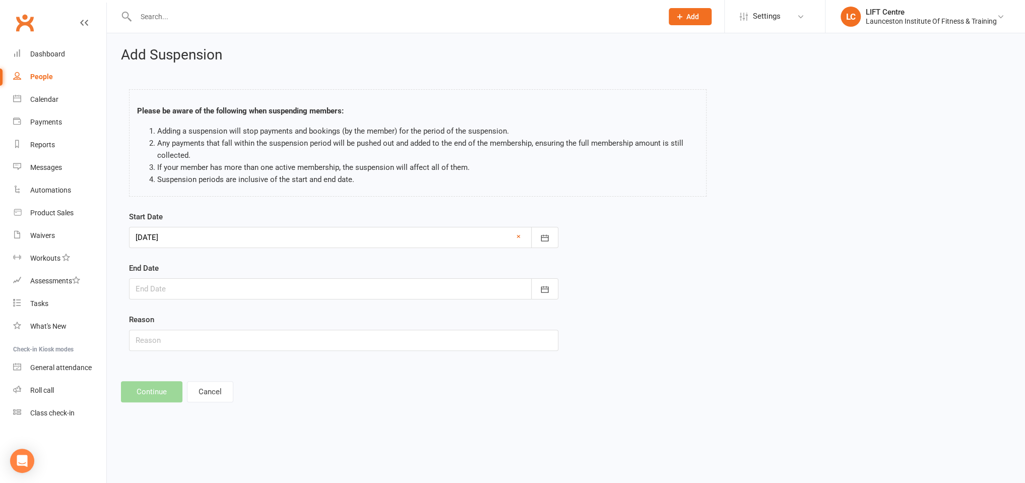
click at [168, 287] on div at bounding box center [343, 288] width 429 height 21
click at [302, 317] on icon "button" at bounding box center [304, 314] width 7 height 8
drag, startPoint x: 232, startPoint y: 391, endPoint x: 217, endPoint y: 384, distance: 17.3
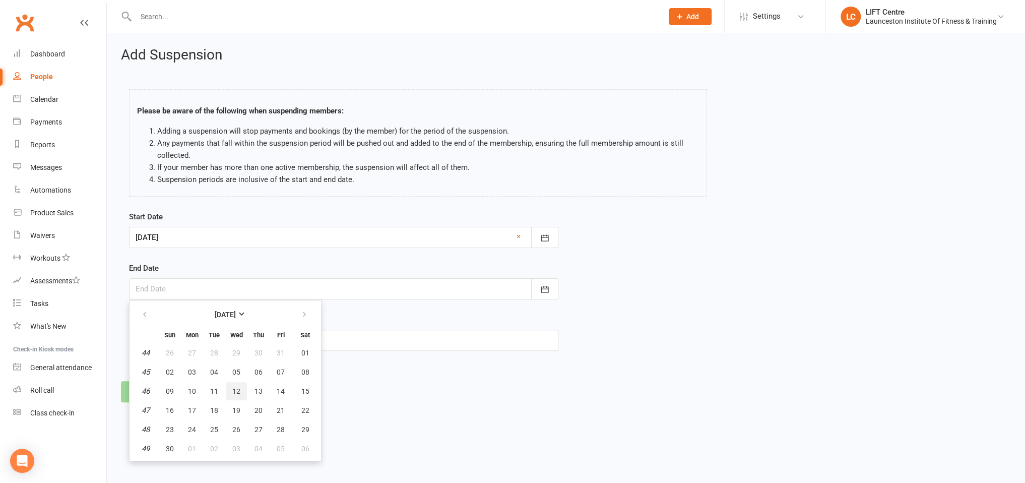
click at [232, 391] on span "12" at bounding box center [236, 391] width 8 height 8
type input "[DATE]"
click at [134, 390] on button "Continue" at bounding box center [151, 391] width 61 height 21
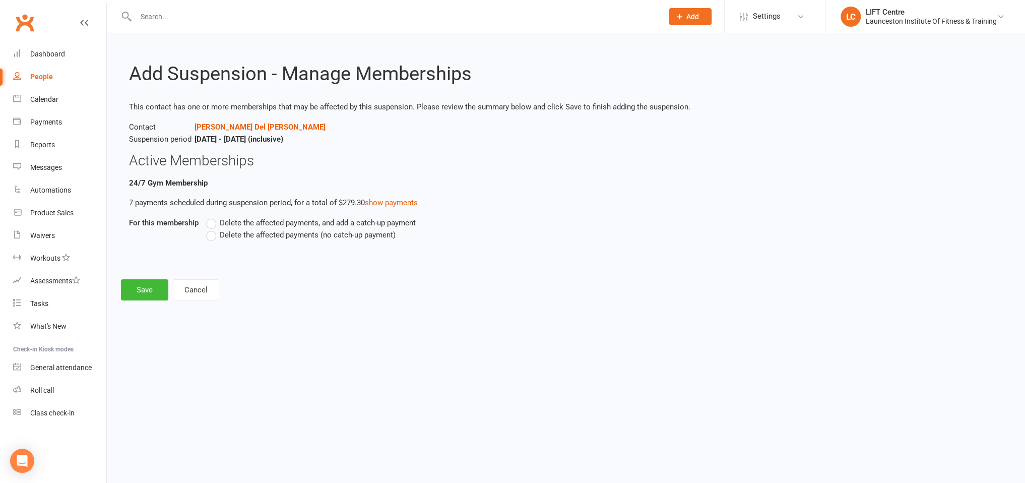
click at [215, 239] on label "Delete the affected payments (no catch-up payment)" at bounding box center [300, 235] width 189 height 12
click at [213, 229] on input "Delete the affected payments (no catch-up payment)" at bounding box center [209, 229] width 7 height 0
click at [143, 292] on button "Save" at bounding box center [144, 289] width 47 height 21
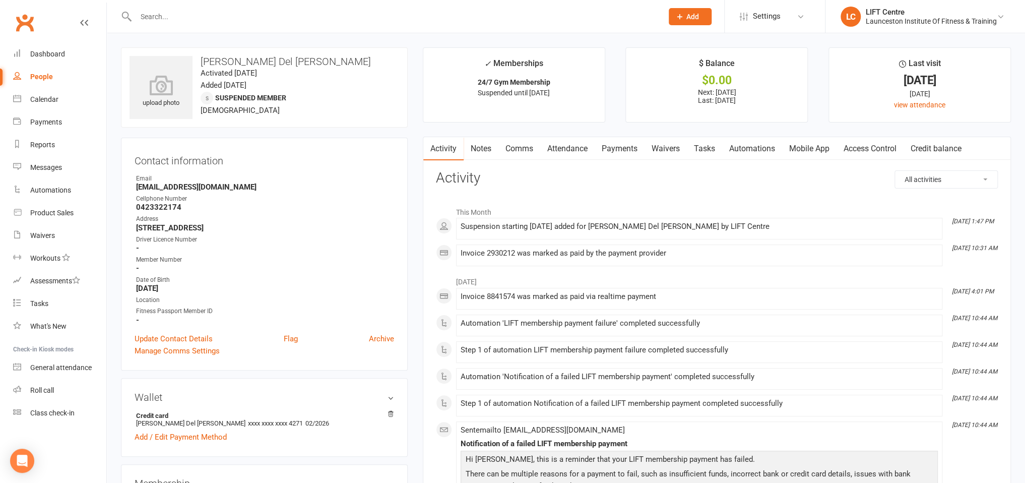
click at [170, 25] on div at bounding box center [388, 16] width 534 height 33
drag, startPoint x: 169, startPoint y: 15, endPoint x: 149, endPoint y: 13, distance: 19.7
click at [169, 13] on input "text" at bounding box center [393, 17] width 523 height 14
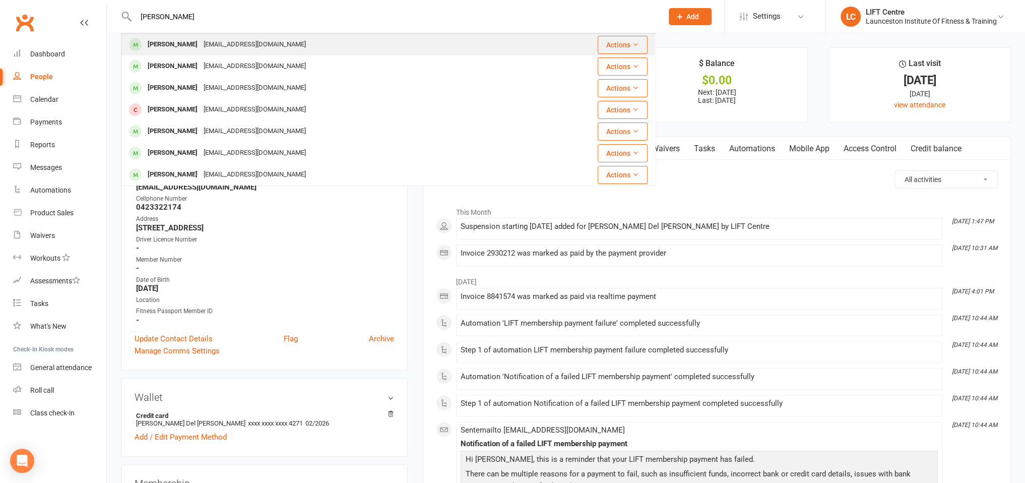
type input "[PERSON_NAME]"
click at [199, 45] on div "[PERSON_NAME]" at bounding box center [173, 44] width 56 height 15
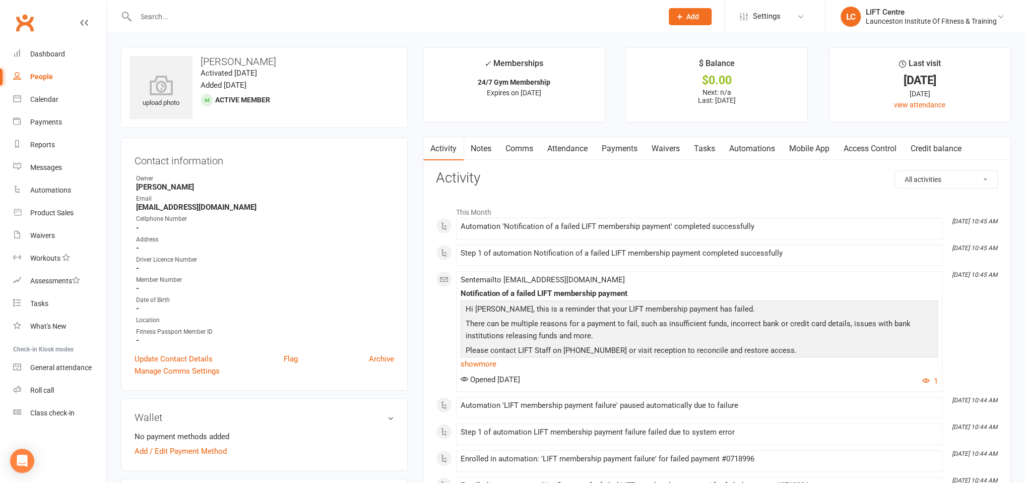
click at [871, 148] on link "Access Control" at bounding box center [869, 148] width 67 height 23
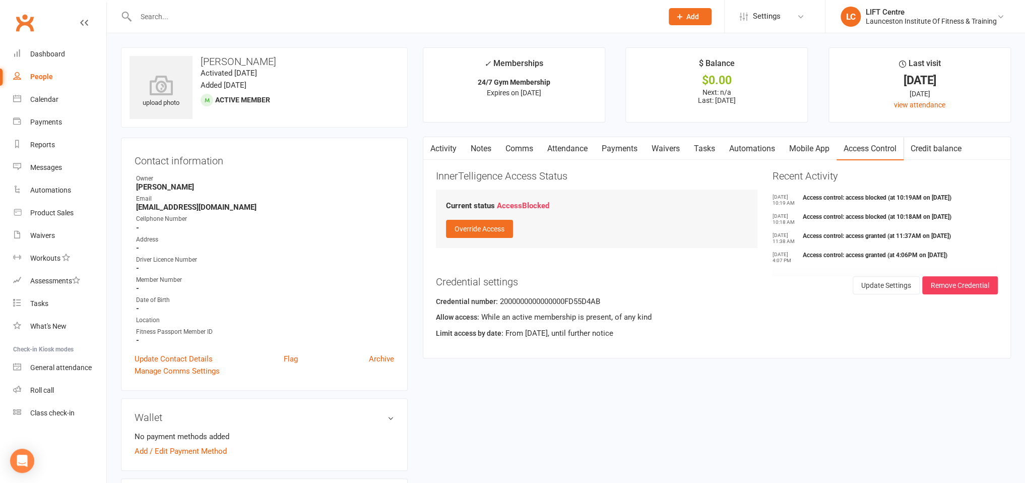
click at [654, 144] on link "Waivers" at bounding box center [665, 148] width 42 height 23
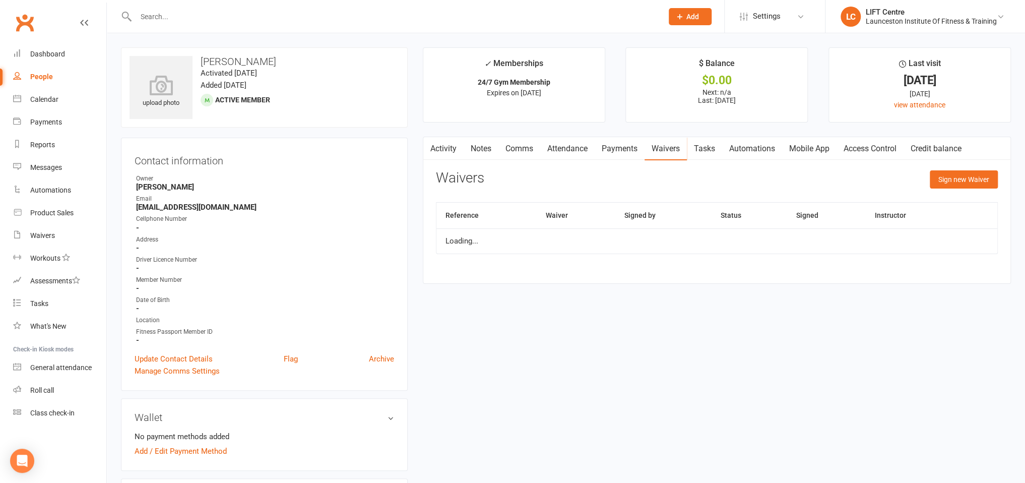
drag, startPoint x: 646, startPoint y: 148, endPoint x: 627, endPoint y: 149, distance: 19.2
click at [640, 148] on div "Activity Notes Comms Attendance Payments Waivers Tasks Automations Mobile App A…" at bounding box center [695, 148] width 545 height 23
click at [624, 150] on link "Payments" at bounding box center [619, 148] width 50 height 23
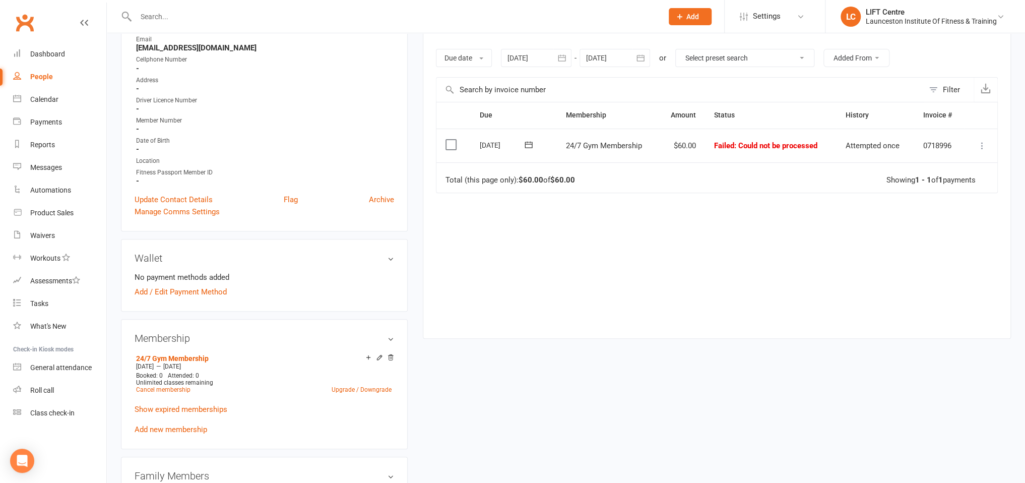
scroll to position [106, 0]
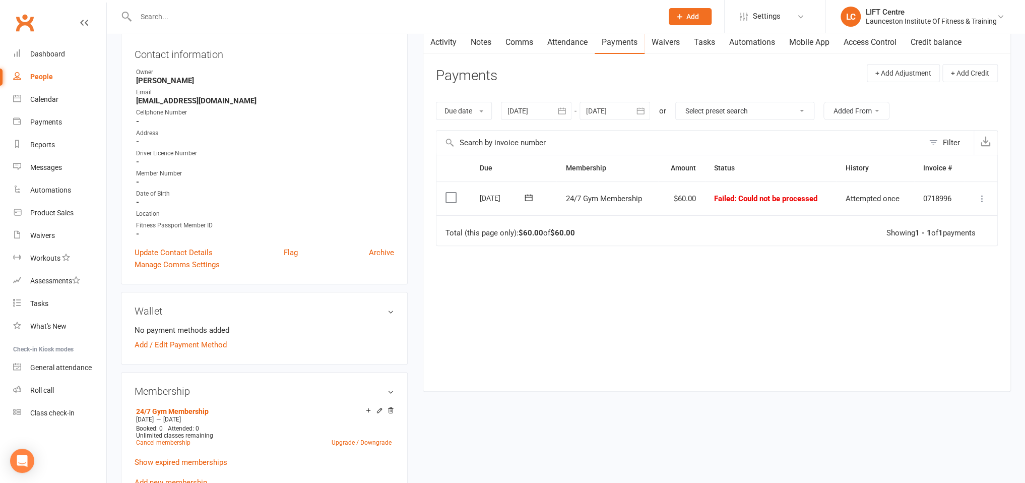
click at [563, 113] on icon "button" at bounding box center [562, 111] width 10 height 10
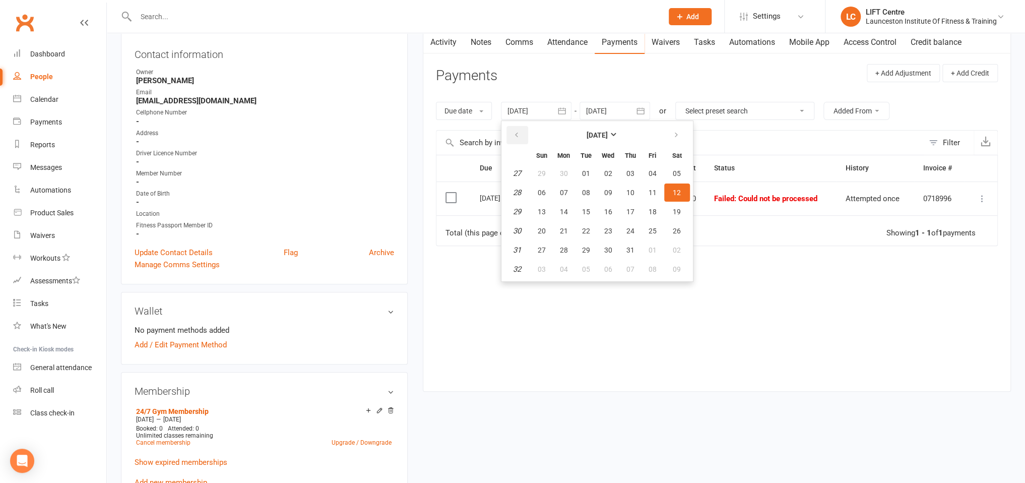
click at [517, 138] on icon "button" at bounding box center [516, 135] width 7 height 8
drag, startPoint x: 517, startPoint y: 138, endPoint x: 526, endPoint y: 149, distance: 15.0
click at [517, 138] on icon "button" at bounding box center [516, 135] width 7 height 8
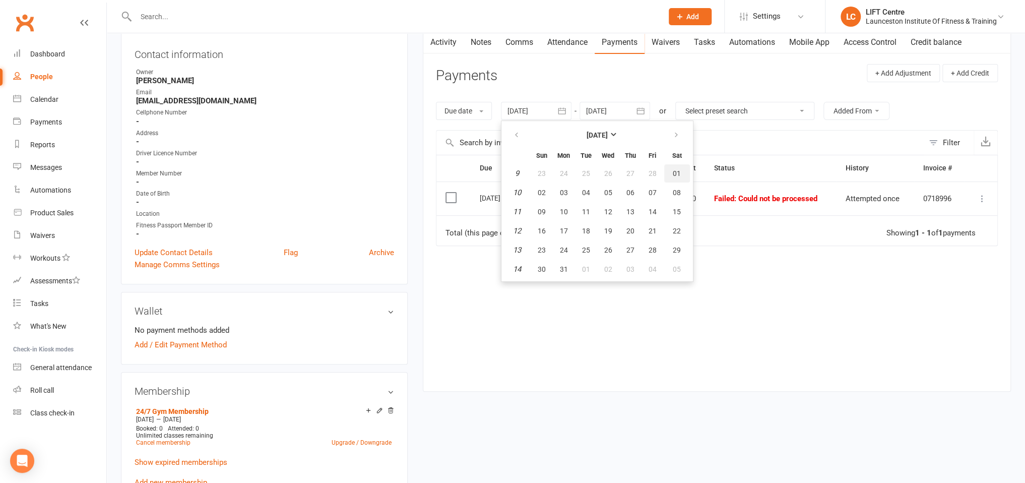
click at [676, 169] on span "01" at bounding box center [676, 173] width 8 height 8
type input "[DATE]"
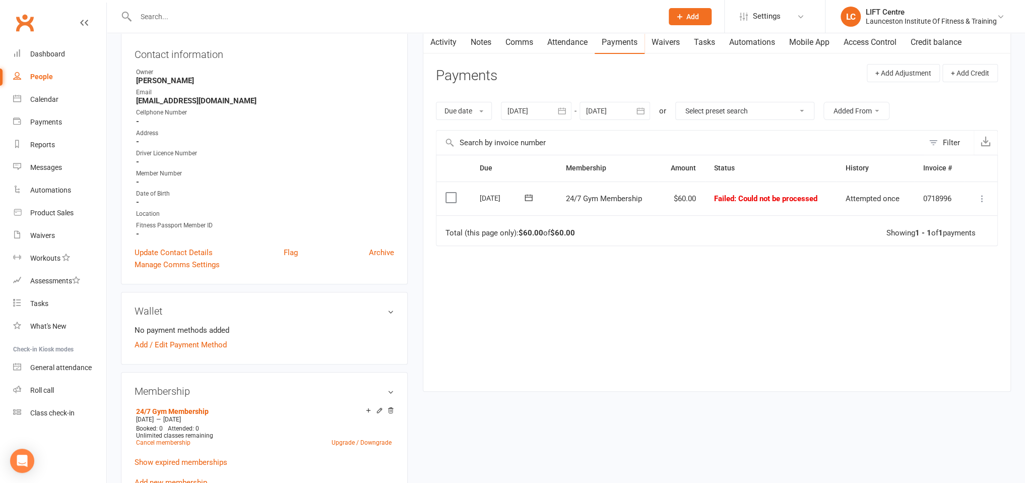
click at [986, 200] on icon at bounding box center [982, 198] width 10 height 10
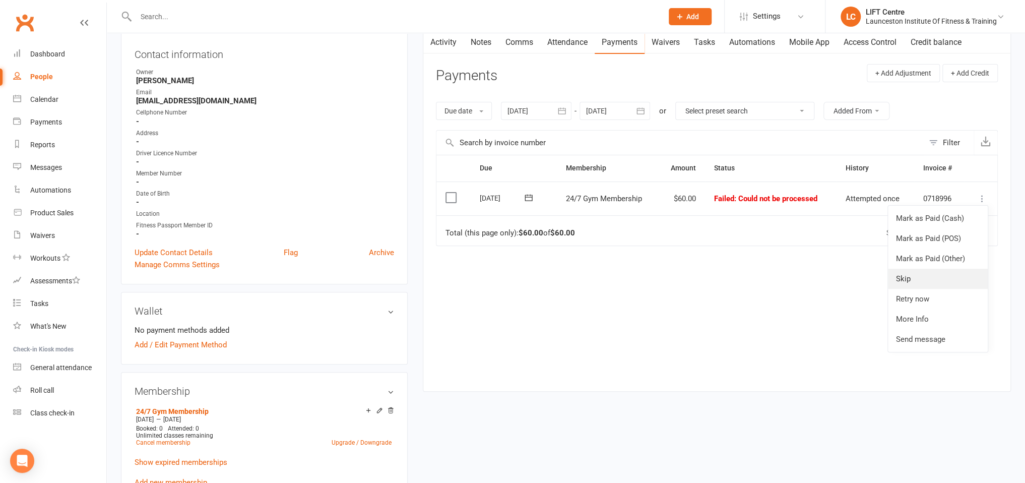
click at [919, 278] on link "Skip" at bounding box center [938, 278] width 100 height 20
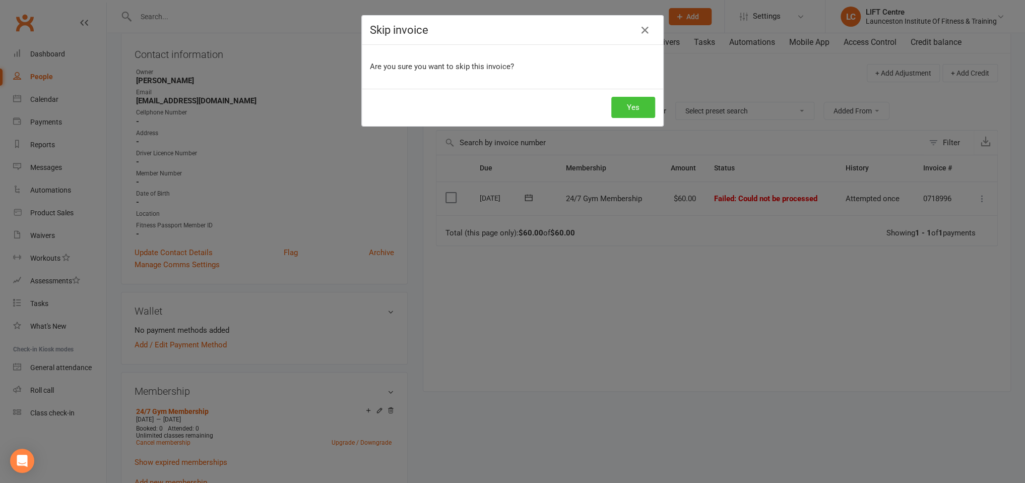
click at [623, 105] on button "Yes" at bounding box center [633, 107] width 44 height 21
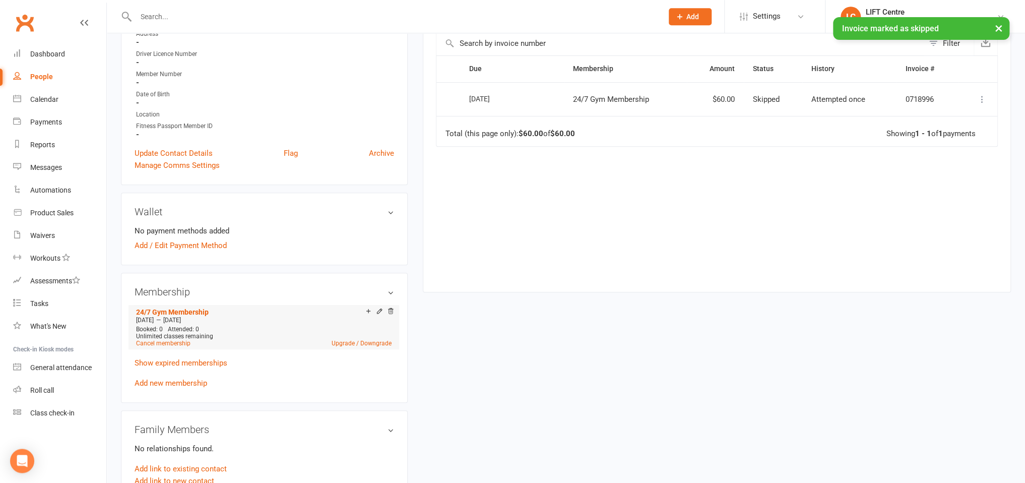
scroll to position [213, 0]
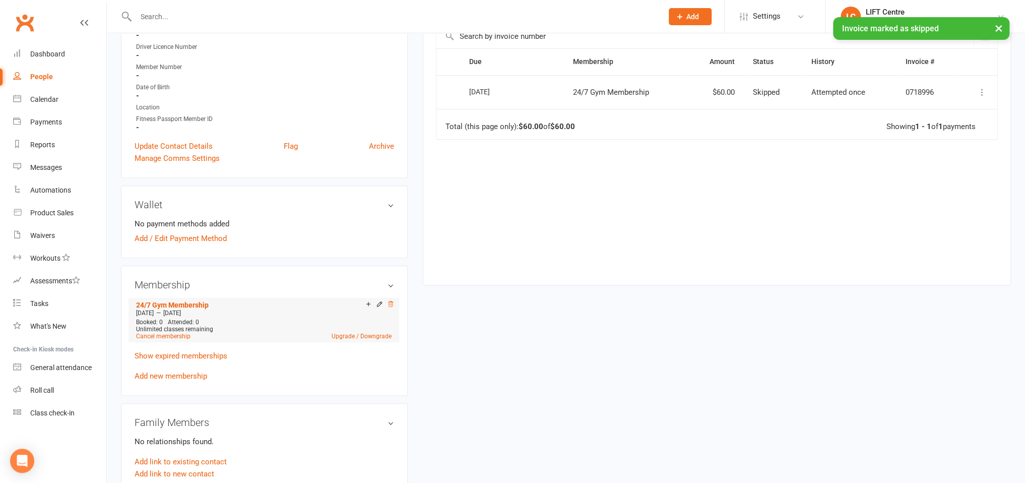
click at [391, 305] on icon at bounding box center [390, 303] width 7 height 7
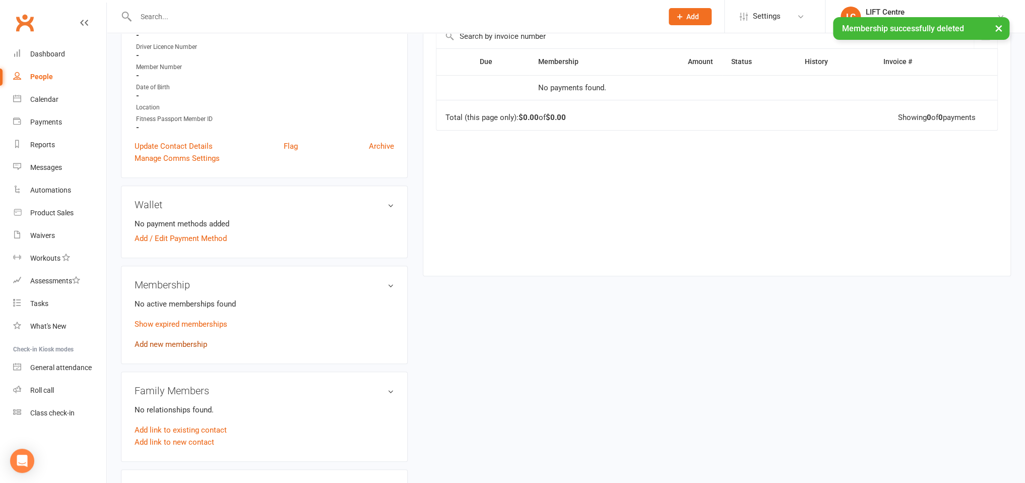
click at [166, 345] on link "Add new membership" at bounding box center [170, 344] width 73 height 9
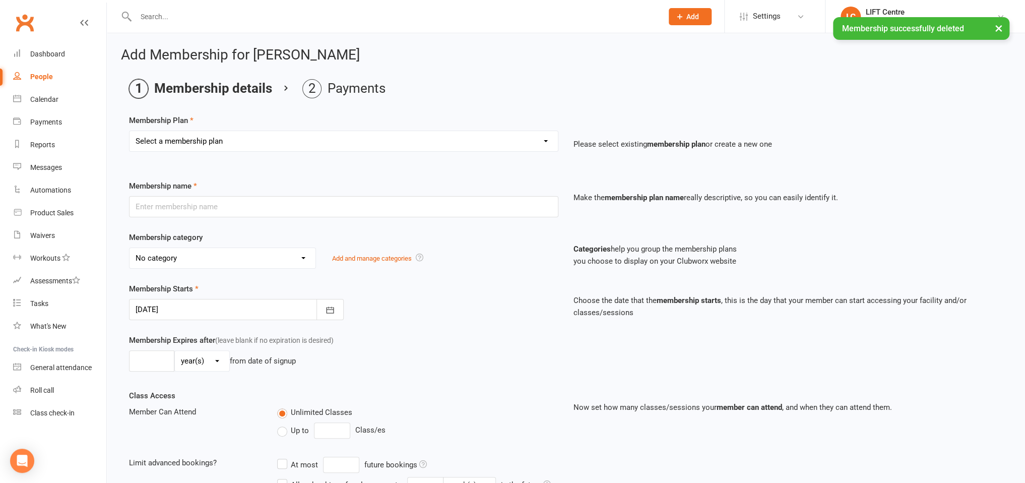
click at [129, 131] on select "Select a membership plan Create new Membership Plan 24/7 Gym Membership Pilates…" at bounding box center [343, 141] width 428 height 20
select select "6"
click option "Upfront 24/7 Gym 1 Month- $99" at bounding box center [0, 0] width 0 height 0
type input "Upfront 24/7 Gym 1 Month- $99"
select select "31"
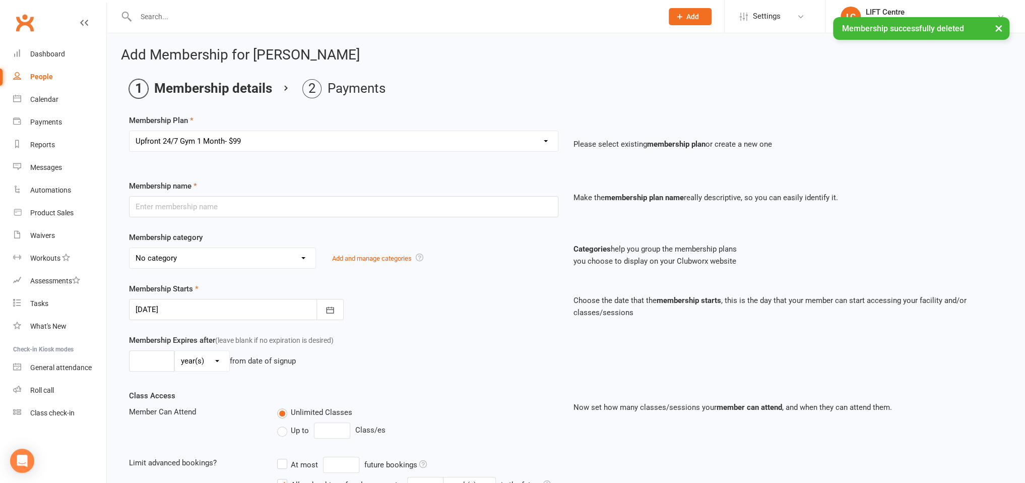
type input "1"
select select "2"
type input "1"
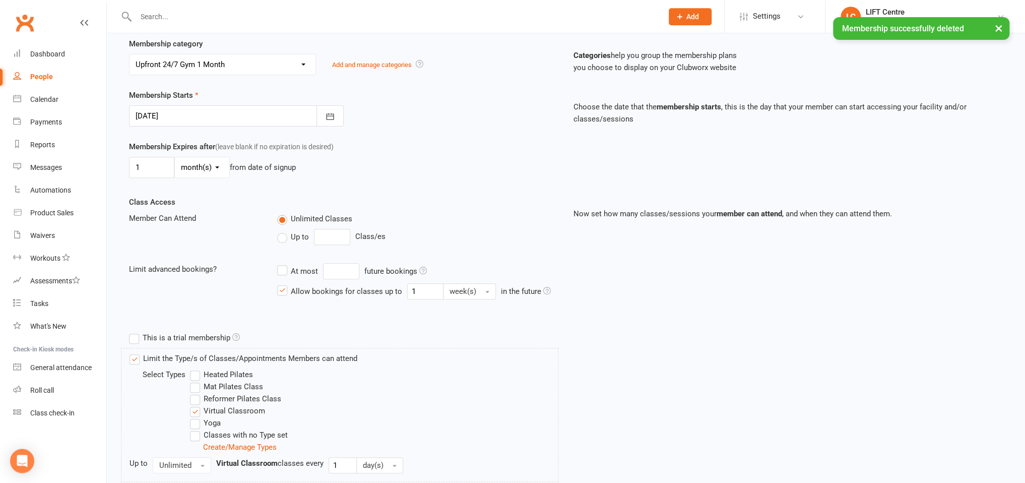
scroll to position [304, 0]
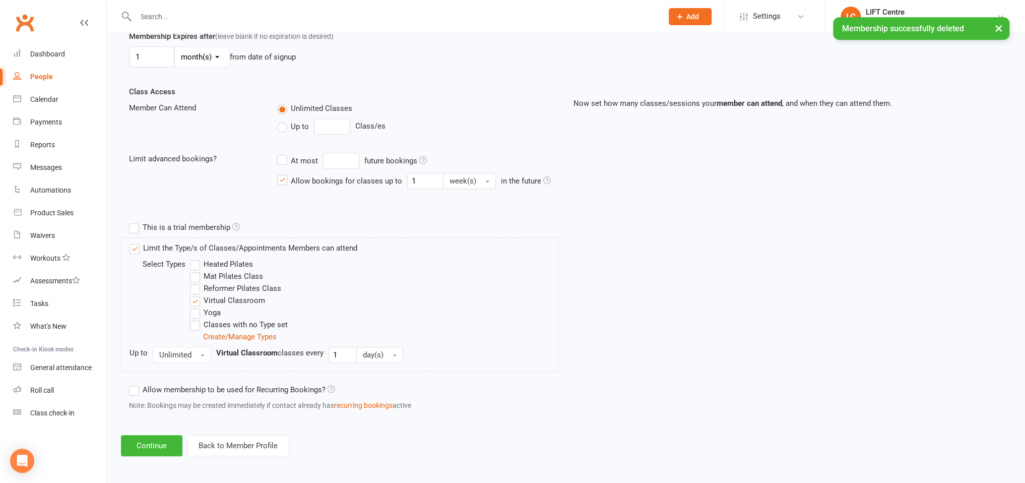
click at [148, 432] on div "Add Membership for [PERSON_NAME] Membership details Payments Membership Plan Se…" at bounding box center [566, 99] width 918 height 741
click at [153, 442] on button "Continue" at bounding box center [151, 445] width 61 height 21
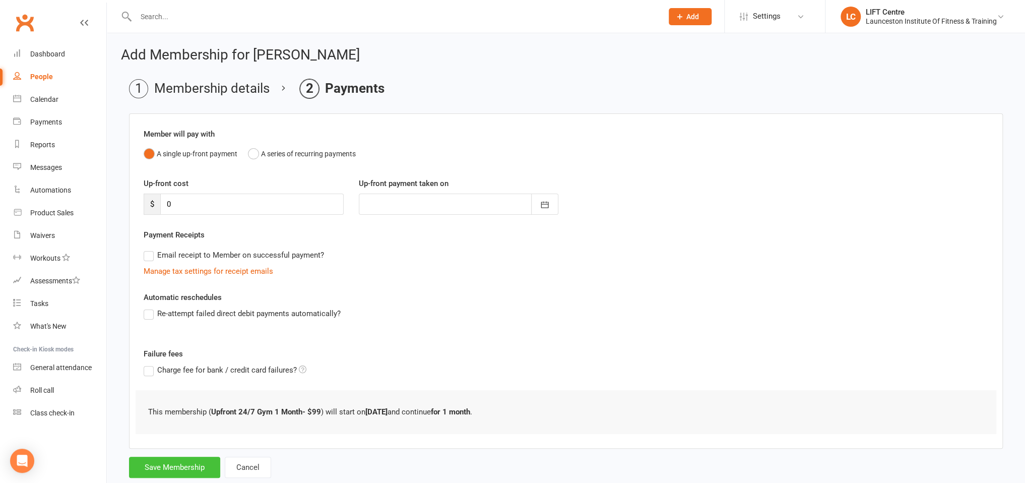
click at [172, 463] on button "Save Membership" at bounding box center [174, 466] width 91 height 21
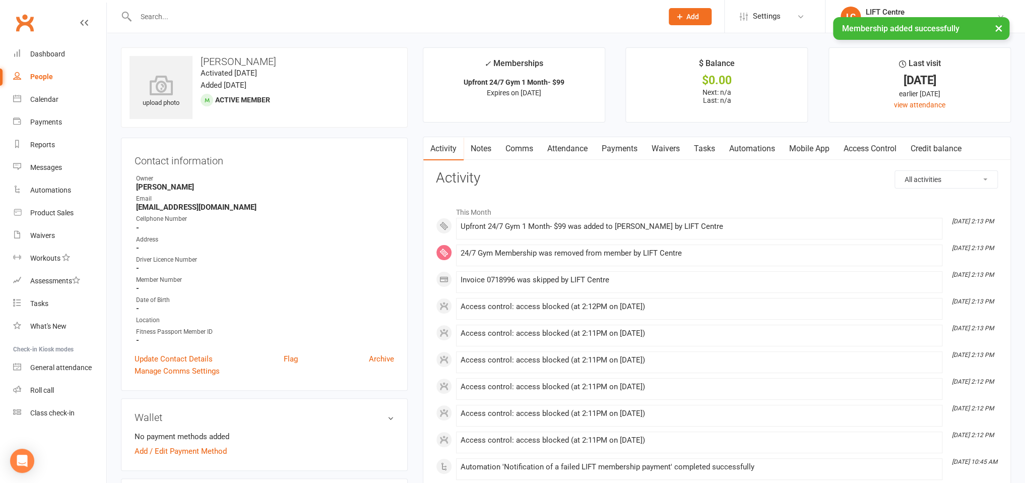
click at [631, 146] on link "Payments" at bounding box center [619, 148] width 50 height 23
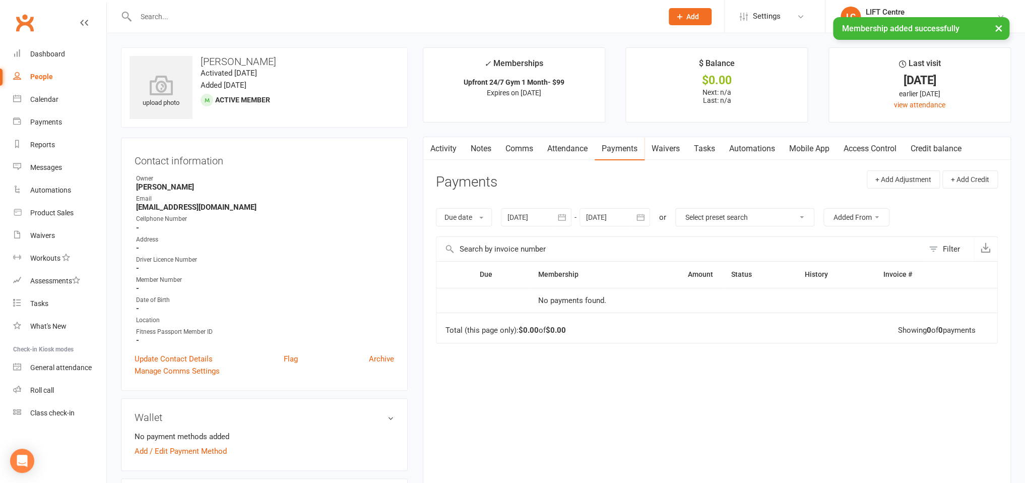
click at [444, 152] on link "Activity" at bounding box center [443, 148] width 40 height 23
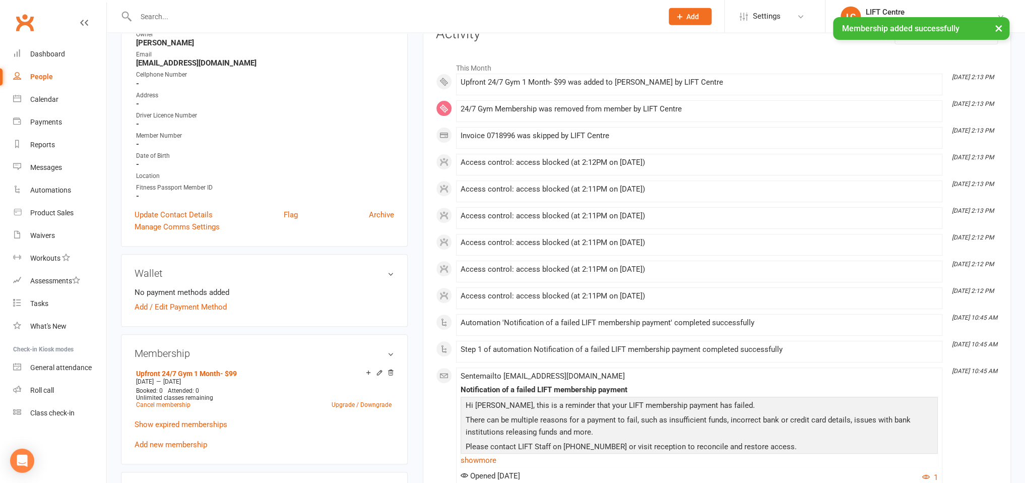
scroll to position [159, 0]
